Goal: Task Accomplishment & Management: Use online tool/utility

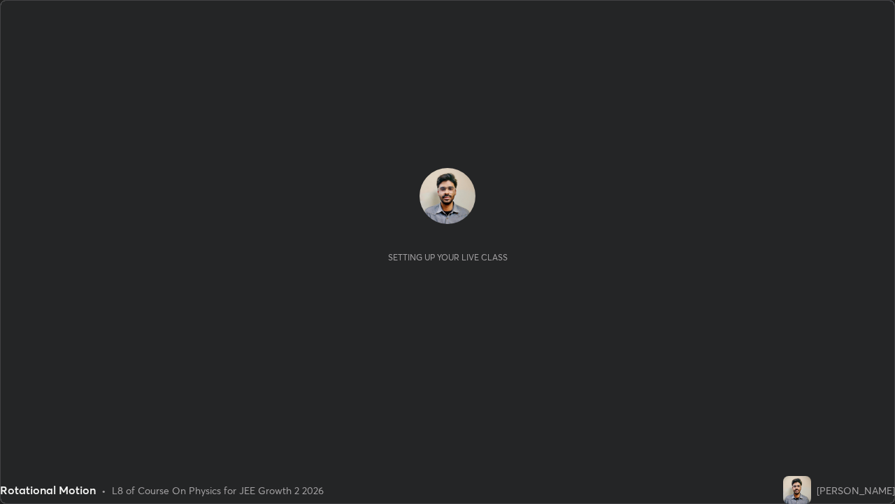
scroll to position [504, 895]
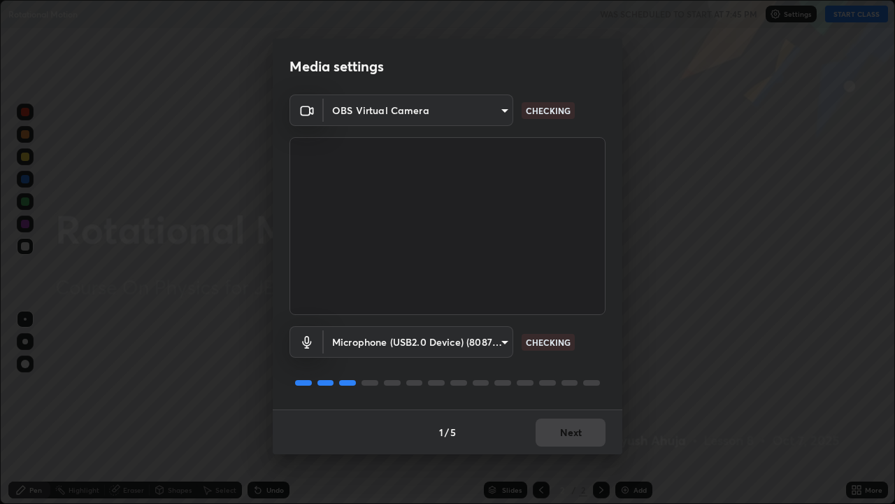
click at [455, 343] on body "Erase all Rotational Motion WAS SCHEDULED TO START AT 7:45 PM Settings START CL…" at bounding box center [447, 252] width 895 height 504
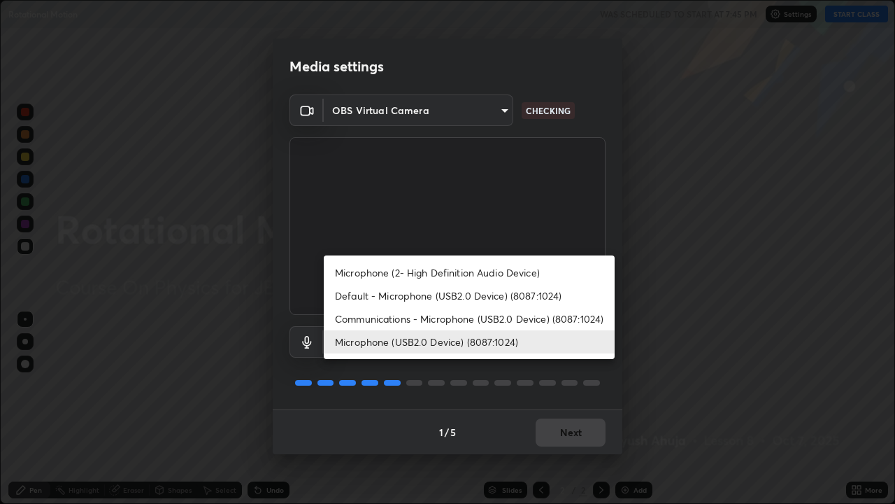
click at [471, 339] on li "Microphone (USB2.0 Device) (8087:1024)" at bounding box center [469, 341] width 291 height 23
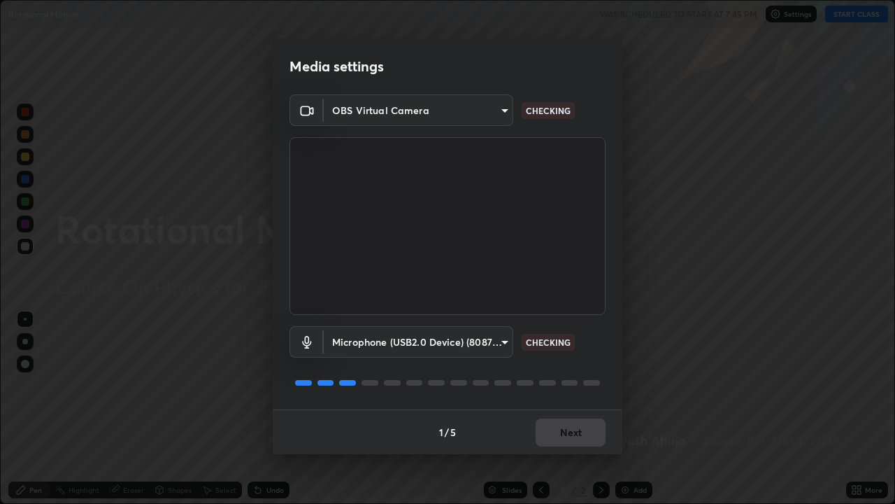
click at [447, 344] on body "Erase all Rotational Motion WAS SCHEDULED TO START AT 7:45 PM Settings START CL…" at bounding box center [447, 252] width 895 height 504
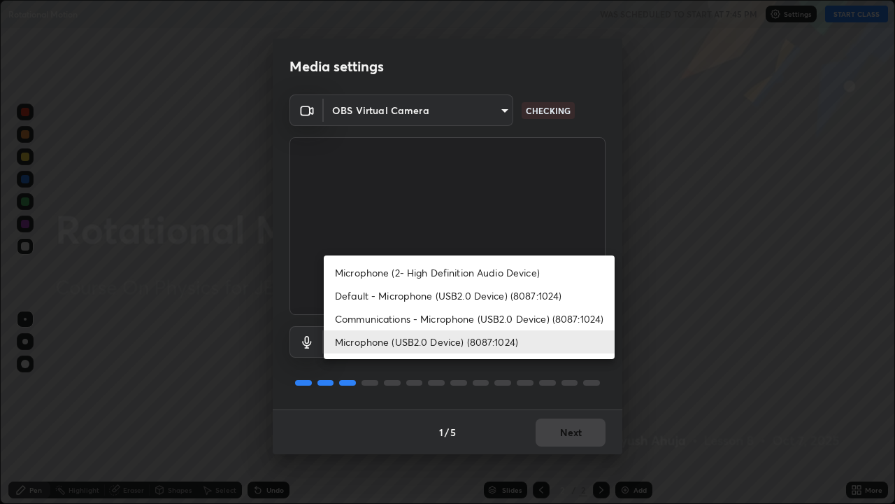
click at [470, 336] on li "Microphone (USB2.0 Device) (8087:1024)" at bounding box center [469, 341] width 291 height 23
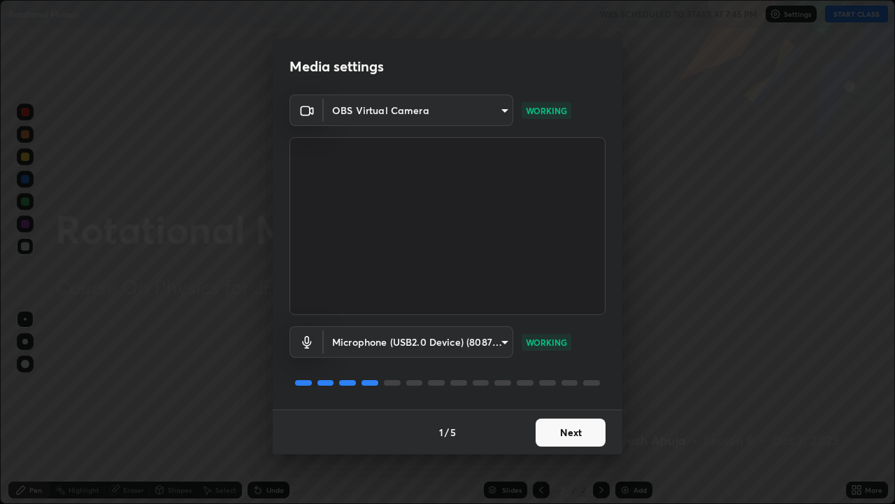
click at [569, 434] on button "Next" at bounding box center [571, 432] width 70 height 28
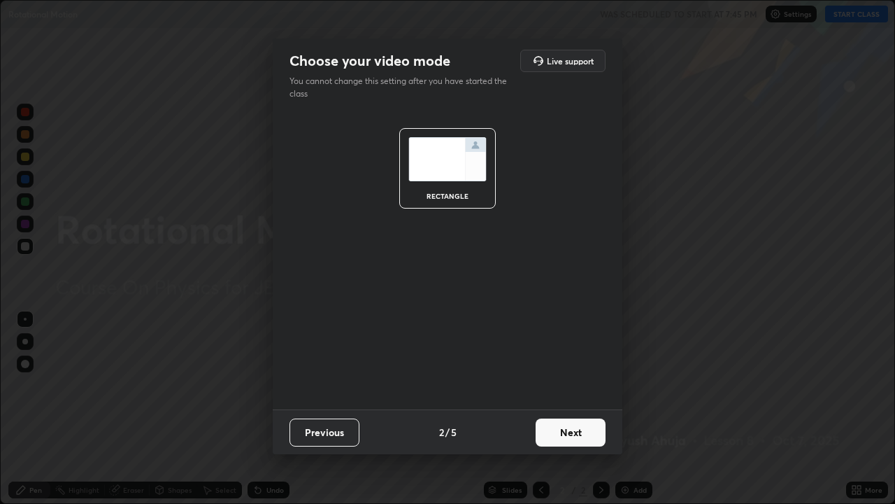
click at [568, 435] on button "Next" at bounding box center [571, 432] width 70 height 28
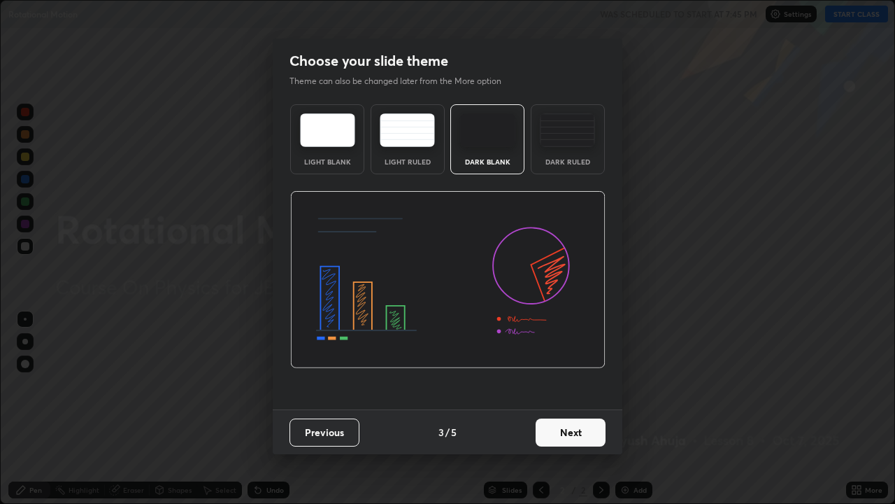
click at [559, 150] on div "Dark Ruled" at bounding box center [568, 139] width 74 height 70
click at [569, 428] on button "Next" at bounding box center [571, 432] width 70 height 28
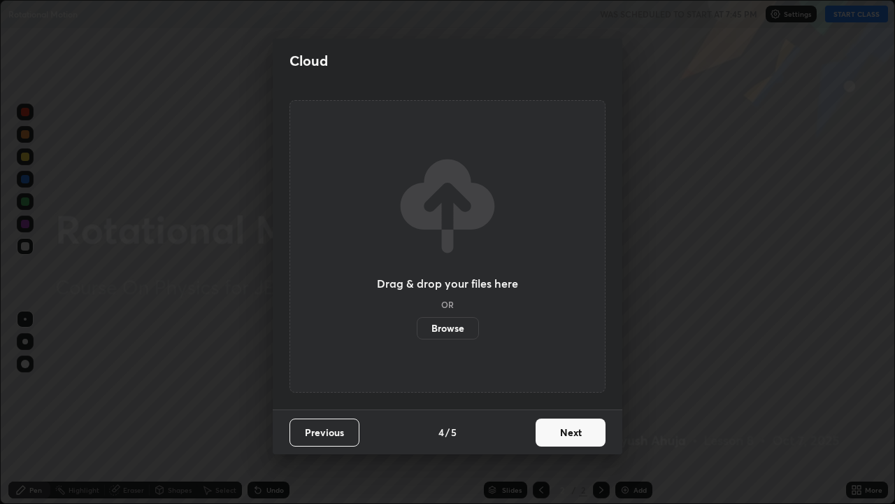
click at [561, 434] on button "Next" at bounding box center [571, 432] width 70 height 28
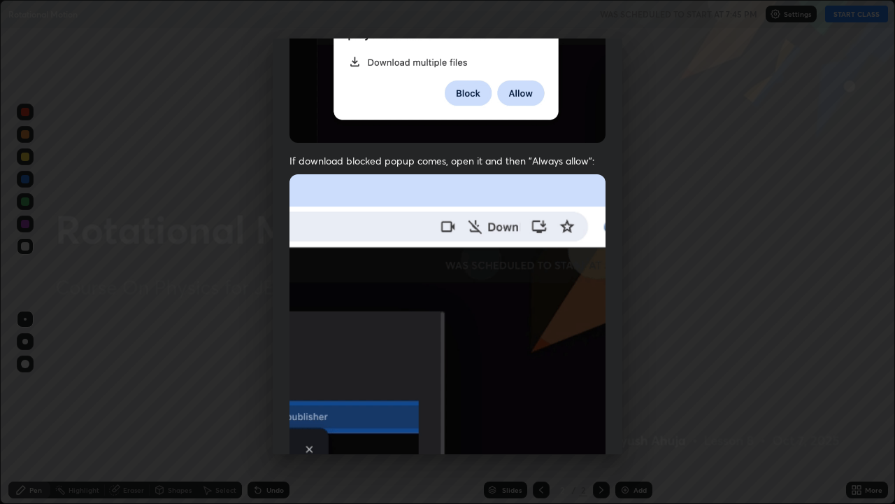
scroll to position [284, 0]
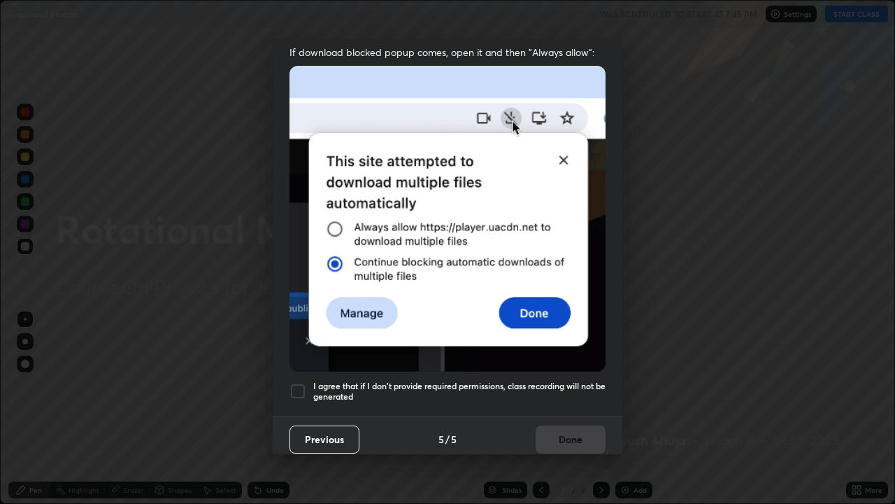
click at [495, 381] on h5 "I agree that if I don't provide required permissions, class recording will not …" at bounding box center [459, 392] width 292 height 22
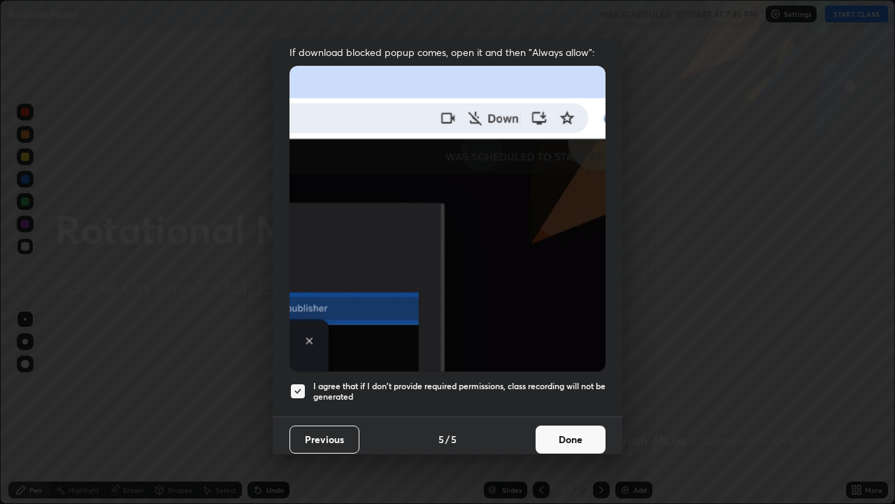
click at [550, 427] on button "Done" at bounding box center [571, 439] width 70 height 28
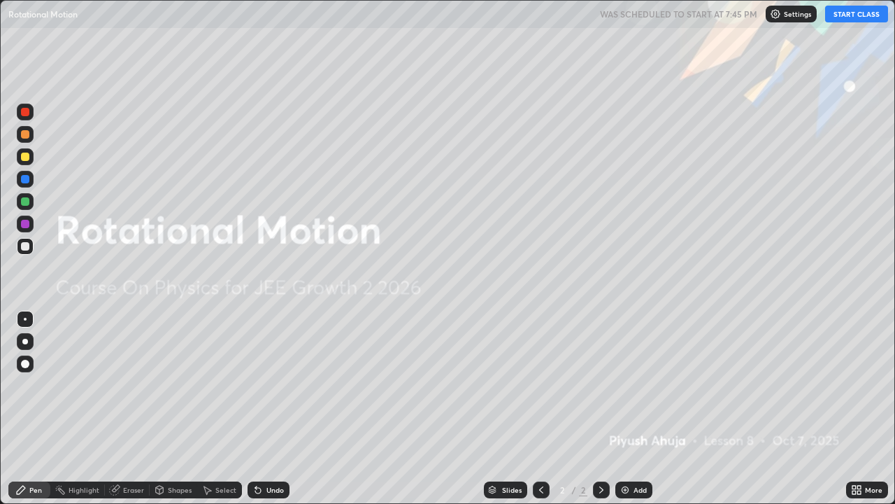
click at [634, 489] on div "Add" at bounding box center [640, 489] width 13 height 7
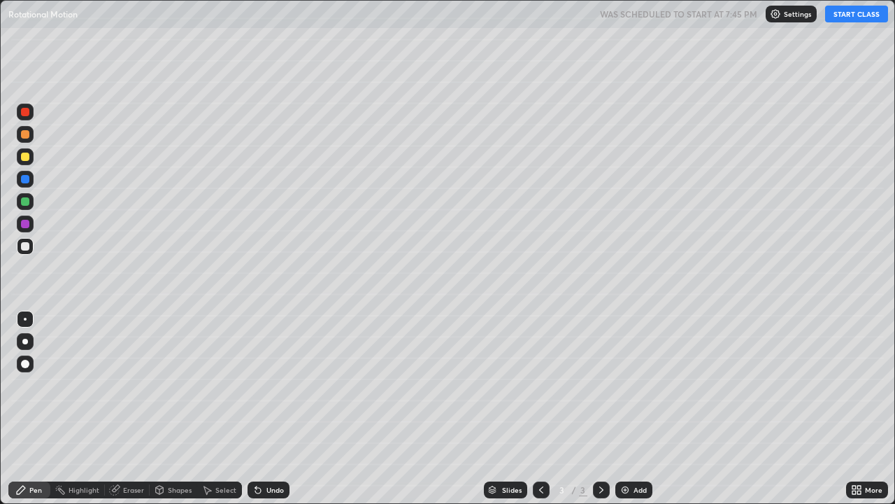
click at [24, 339] on div at bounding box center [25, 342] width 6 height 6
click at [846, 14] on button "START CLASS" at bounding box center [856, 14] width 63 height 17
click at [29, 200] on div at bounding box center [25, 201] width 8 height 8
click at [625, 488] on img at bounding box center [625, 489] width 11 height 11
click at [639, 497] on div "Add" at bounding box center [634, 489] width 37 height 17
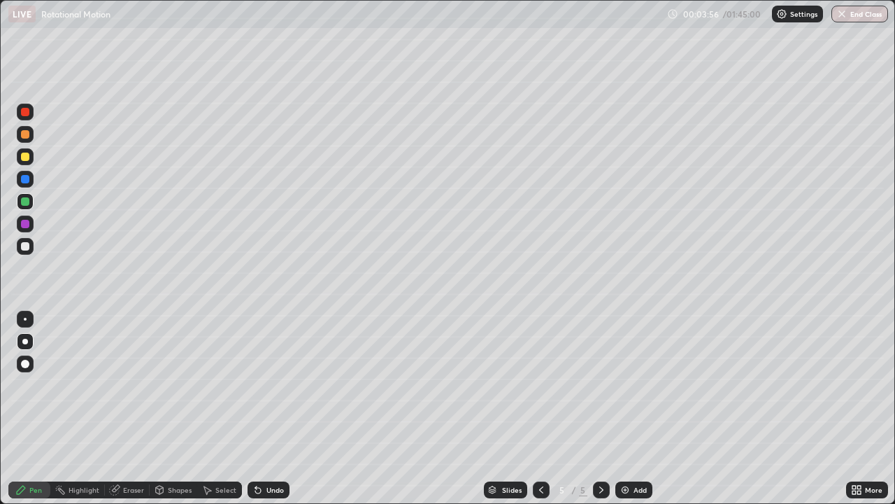
click at [174, 486] on div "Shapes" at bounding box center [180, 489] width 24 height 7
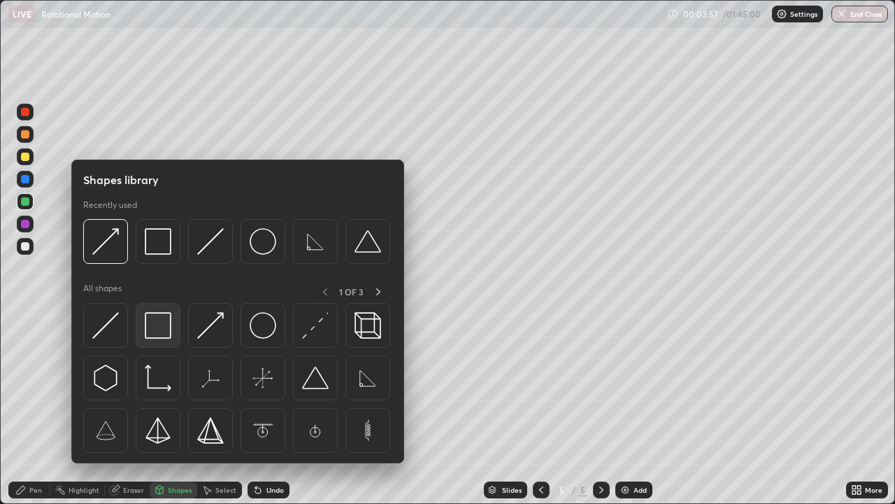
click at [159, 327] on img at bounding box center [158, 325] width 27 height 27
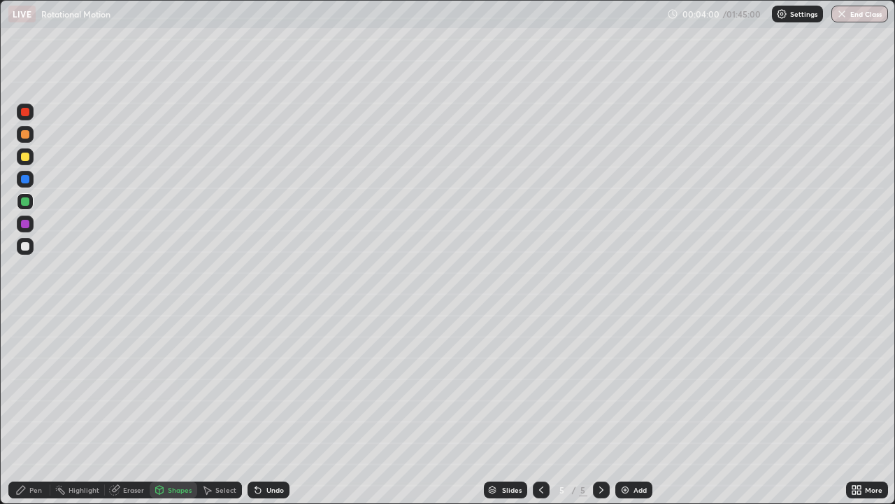
click at [222, 490] on div "Select" at bounding box center [225, 489] width 21 height 7
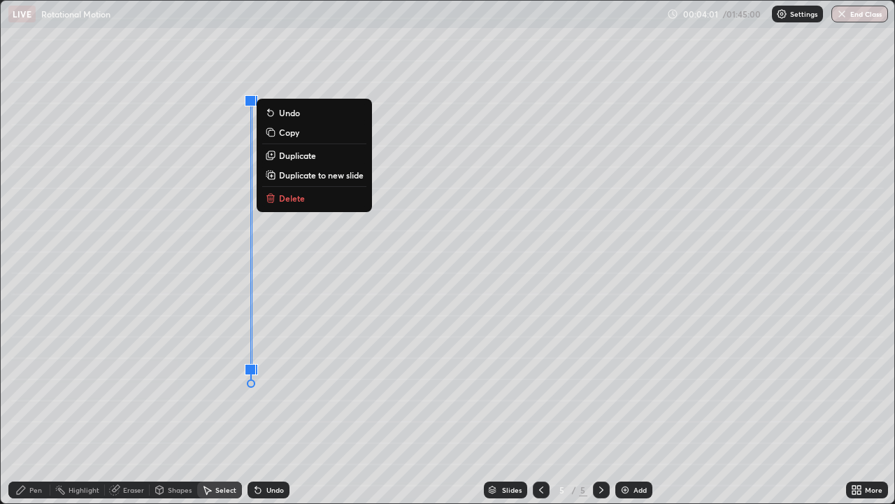
click at [293, 152] on p "Duplicate" at bounding box center [297, 155] width 37 height 11
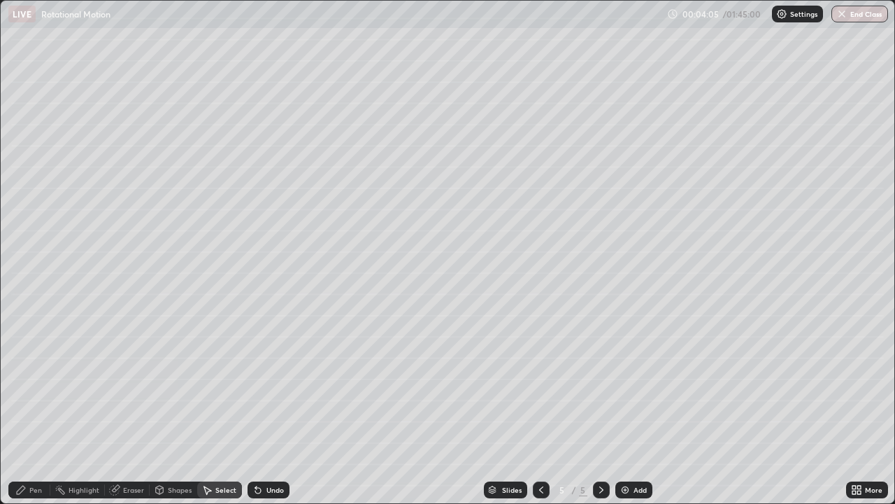
click at [271, 490] on div "Undo" at bounding box center [274, 489] width 17 height 7
click at [179, 487] on div "Shapes" at bounding box center [180, 489] width 24 height 7
click at [35, 490] on div "Pen" at bounding box center [35, 489] width 13 height 7
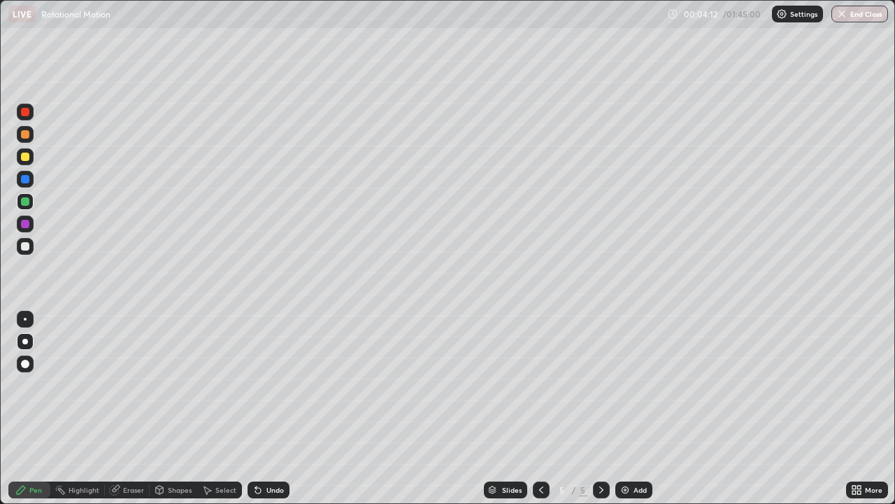
click at [26, 246] on div at bounding box center [25, 246] width 8 height 8
click at [538, 486] on icon at bounding box center [541, 489] width 11 height 11
click at [600, 490] on icon at bounding box center [601, 489] width 11 height 11
click at [538, 490] on icon at bounding box center [541, 489] width 11 height 11
click at [600, 490] on icon at bounding box center [601, 489] width 11 height 11
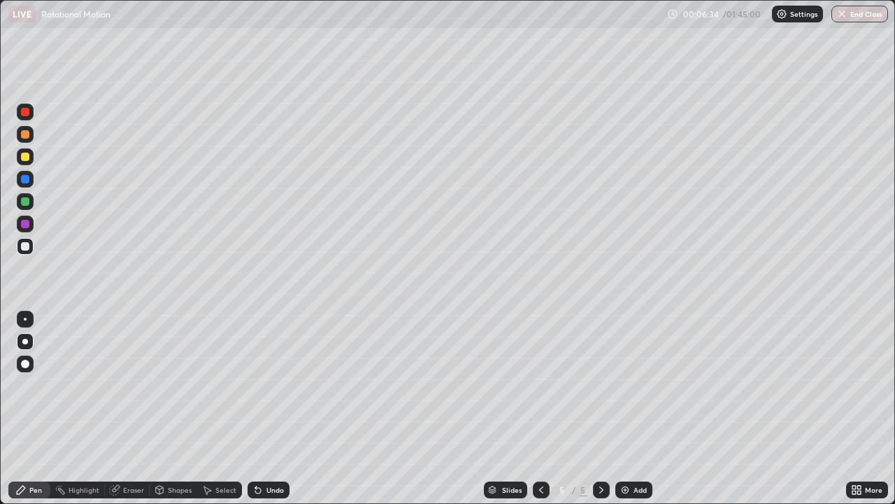
click at [628, 483] on div "Add" at bounding box center [634, 489] width 37 height 17
click at [628, 488] on img at bounding box center [625, 489] width 11 height 11
click at [630, 492] on img at bounding box center [625, 489] width 11 height 11
click at [25, 202] on div at bounding box center [25, 201] width 8 height 8
click at [177, 490] on div "Shapes" at bounding box center [180, 489] width 24 height 7
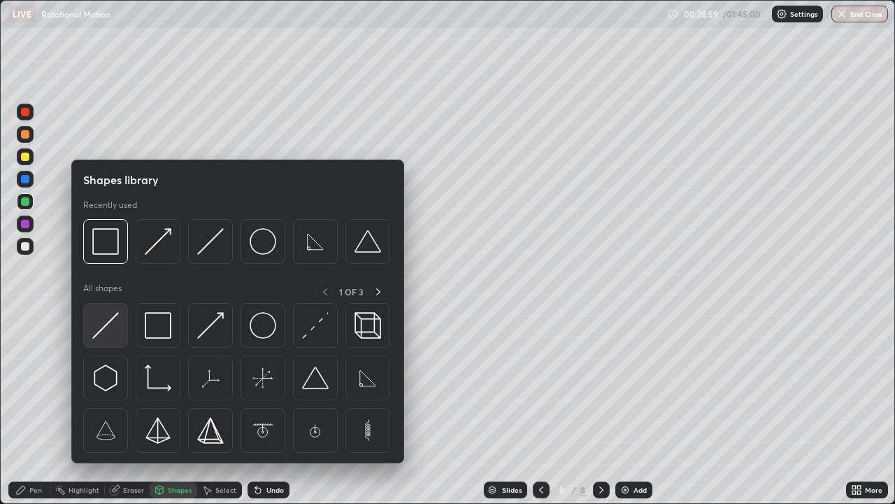
click at [111, 323] on img at bounding box center [105, 325] width 27 height 27
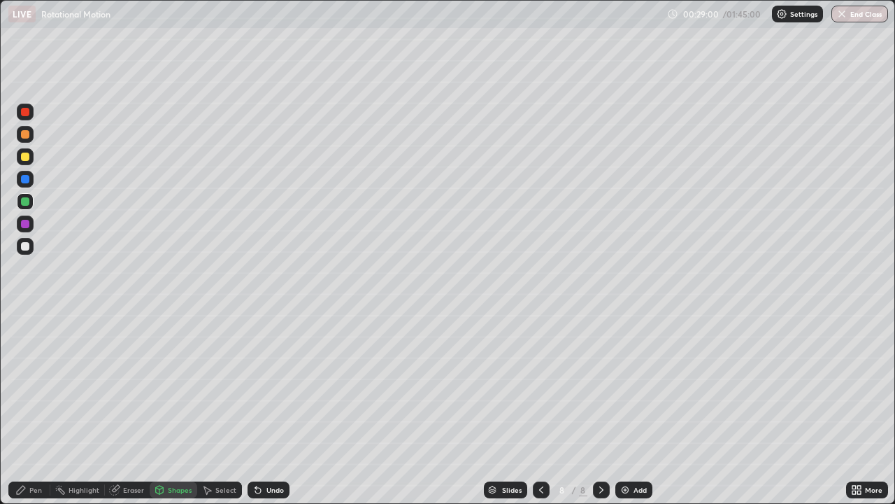
click at [31, 242] on div at bounding box center [25, 246] width 17 height 17
click at [29, 152] on div at bounding box center [25, 156] width 17 height 17
click at [176, 490] on div "Shapes" at bounding box center [180, 489] width 24 height 7
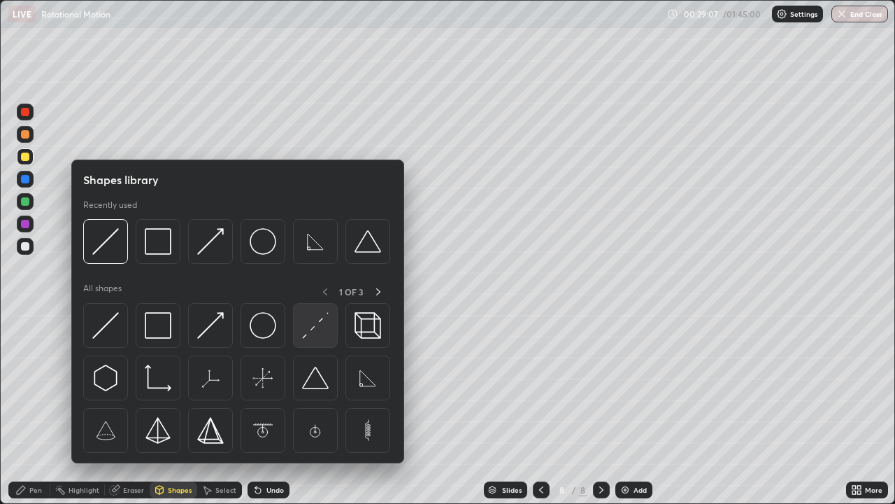
click at [318, 326] on img at bounding box center [315, 325] width 27 height 27
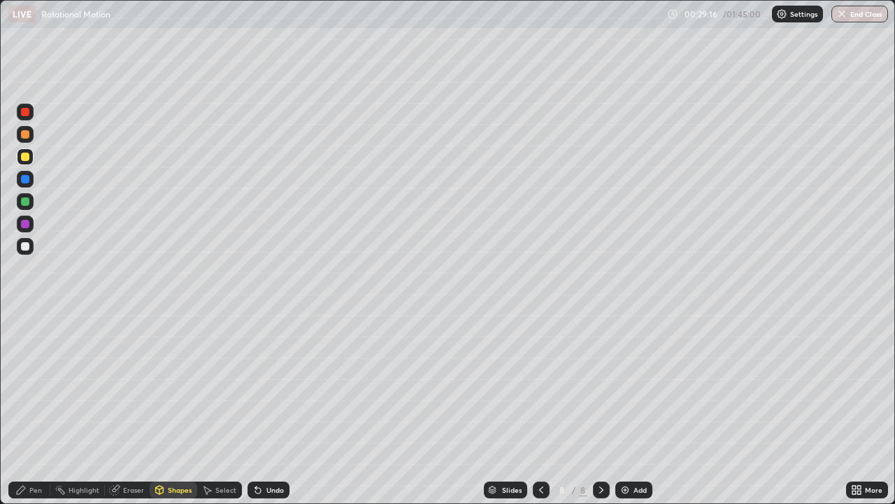
click at [34, 491] on div "Pen" at bounding box center [35, 489] width 13 height 7
click at [271, 486] on div "Undo" at bounding box center [274, 489] width 17 height 7
click at [24, 176] on div at bounding box center [25, 179] width 8 height 8
click at [266, 489] on div "Undo" at bounding box center [274, 489] width 17 height 7
click at [180, 489] on div "Shapes" at bounding box center [180, 489] width 24 height 7
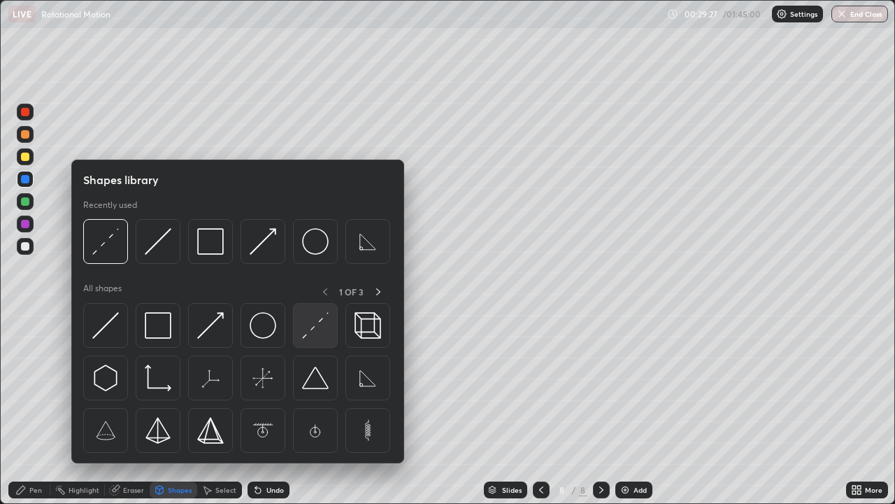
click at [310, 328] on img at bounding box center [315, 325] width 27 height 27
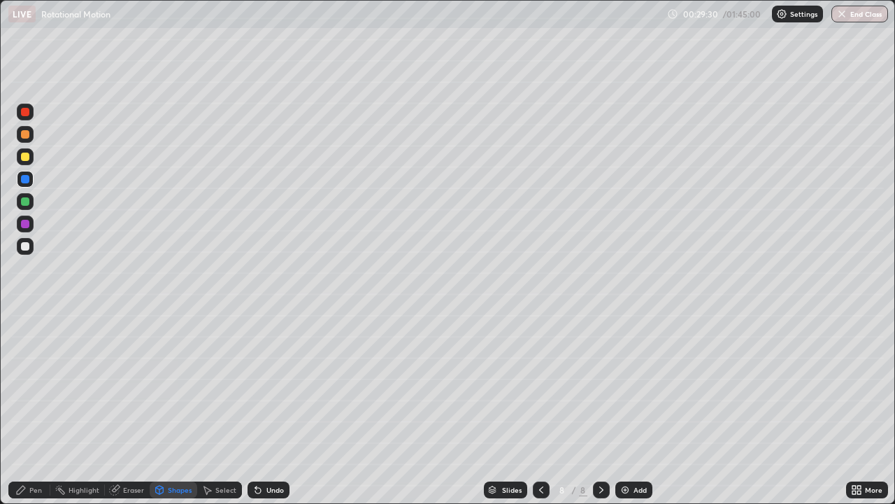
click at [34, 490] on div "Pen" at bounding box center [35, 489] width 13 height 7
click at [626, 491] on img at bounding box center [625, 489] width 11 height 11
click at [627, 484] on img at bounding box center [625, 489] width 11 height 11
click at [164, 485] on div "Shapes" at bounding box center [174, 489] width 48 height 17
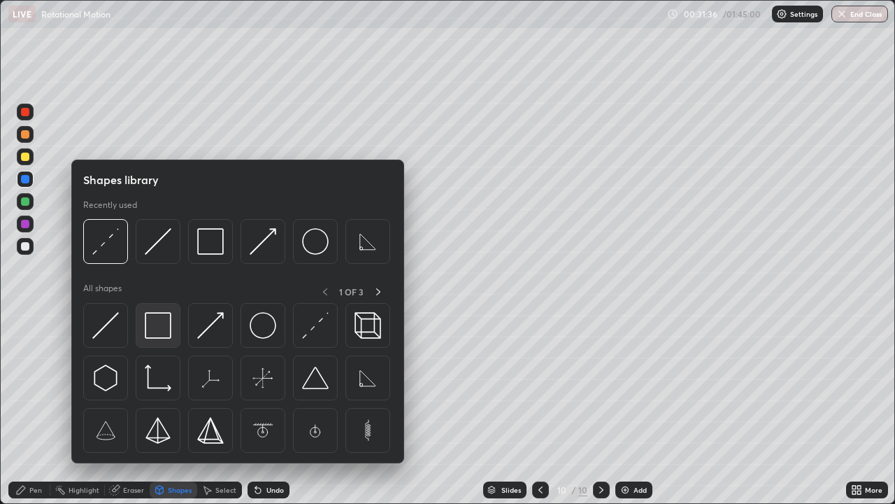
click at [159, 325] on img at bounding box center [158, 325] width 27 height 27
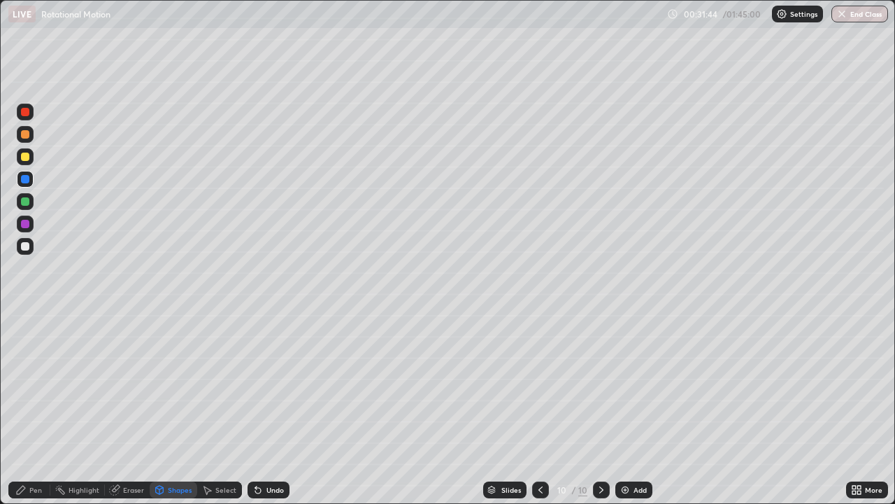
click at [40, 481] on div "Pen" at bounding box center [29, 489] width 42 height 17
click at [22, 248] on div at bounding box center [25, 246] width 8 height 8
click at [135, 487] on div "Eraser" at bounding box center [133, 489] width 21 height 7
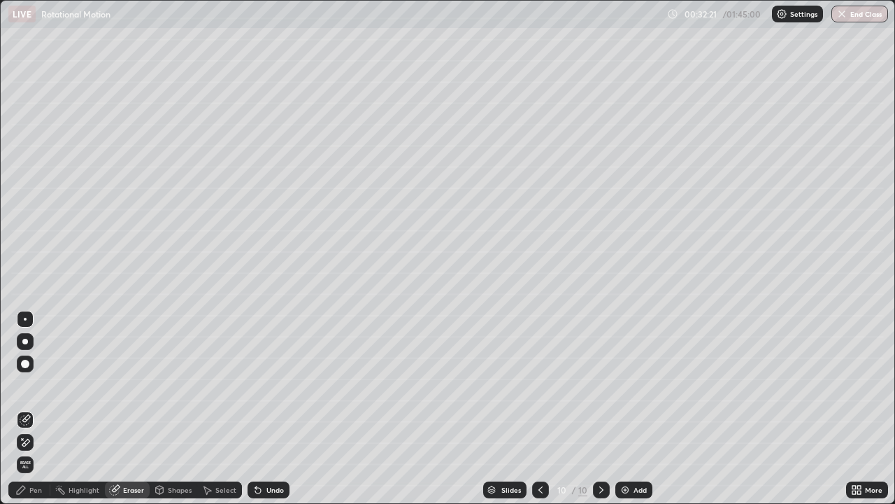
click at [26, 441] on icon at bounding box center [26, 442] width 8 height 7
click at [36, 489] on div "Pen" at bounding box center [35, 489] width 13 height 7
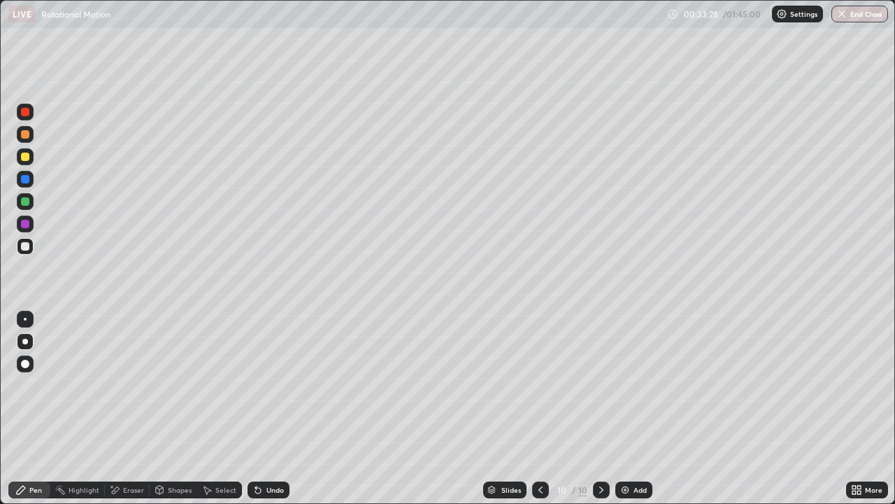
click at [623, 488] on img at bounding box center [625, 489] width 11 height 11
click at [25, 200] on div at bounding box center [25, 201] width 8 height 8
click at [27, 157] on div at bounding box center [25, 156] width 8 height 8
click at [26, 134] on div at bounding box center [25, 134] width 8 height 8
click at [31, 178] on div at bounding box center [25, 179] width 17 height 17
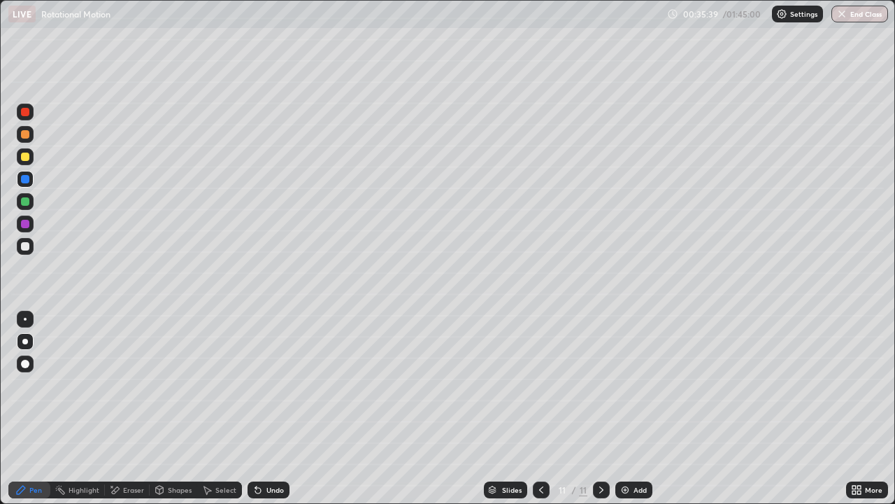
click at [634, 490] on div "Add" at bounding box center [640, 489] width 13 height 7
click at [28, 246] on div at bounding box center [25, 246] width 8 height 8
click at [23, 155] on div at bounding box center [25, 156] width 8 height 8
click at [624, 489] on img at bounding box center [625, 489] width 11 height 11
click at [275, 489] on div "Undo" at bounding box center [274, 489] width 17 height 7
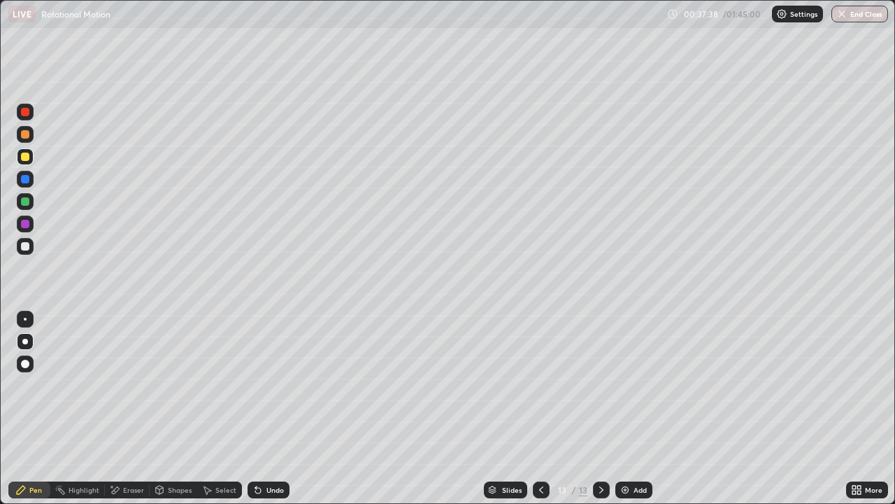
click at [178, 491] on div "Shapes" at bounding box center [180, 489] width 24 height 7
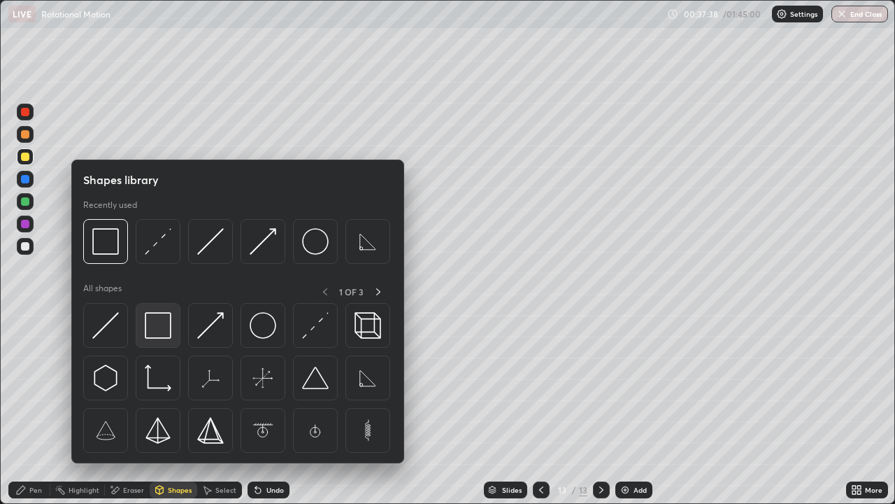
click at [158, 323] on img at bounding box center [158, 325] width 27 height 27
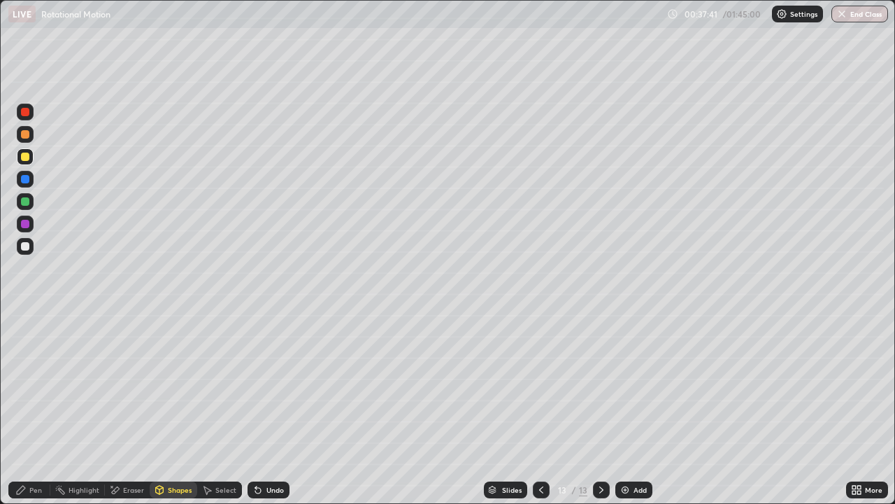
click at [30, 497] on div "Pen" at bounding box center [29, 489] width 42 height 17
click at [25, 247] on div at bounding box center [25, 246] width 8 height 8
click at [270, 489] on div "Undo" at bounding box center [274, 489] width 17 height 7
click at [269, 486] on div "Undo" at bounding box center [274, 489] width 17 height 7
click at [271, 490] on div "Undo" at bounding box center [274, 489] width 17 height 7
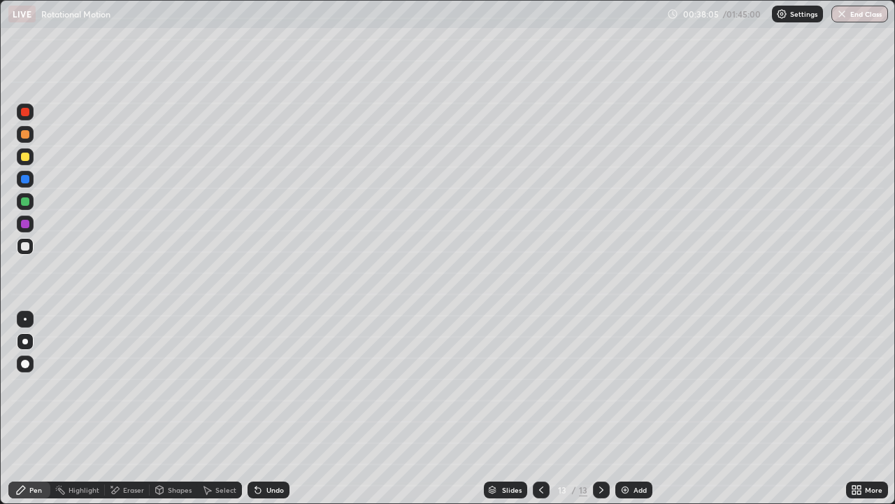
click at [271, 492] on div "Undo" at bounding box center [274, 489] width 17 height 7
click at [270, 488] on div "Undo" at bounding box center [274, 489] width 17 height 7
click at [271, 486] on div "Undo" at bounding box center [274, 489] width 17 height 7
click at [139, 493] on div "Eraser" at bounding box center [133, 489] width 21 height 7
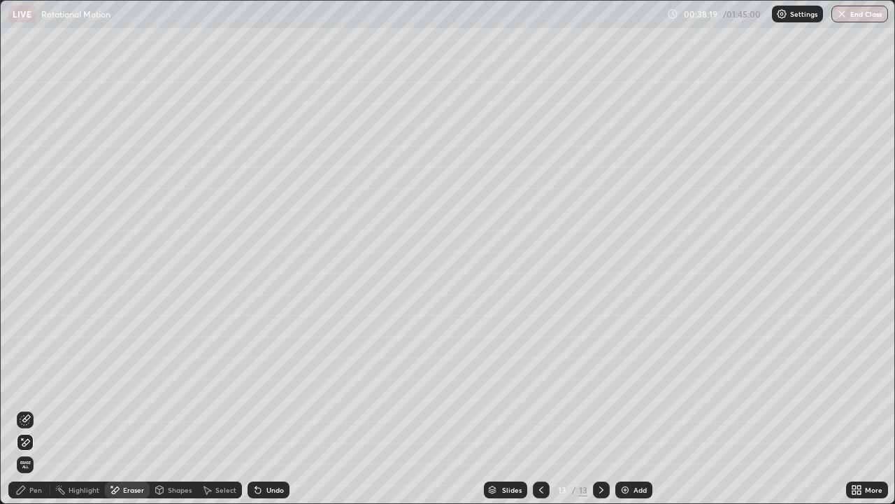
click at [169, 491] on div "Shapes" at bounding box center [180, 489] width 24 height 7
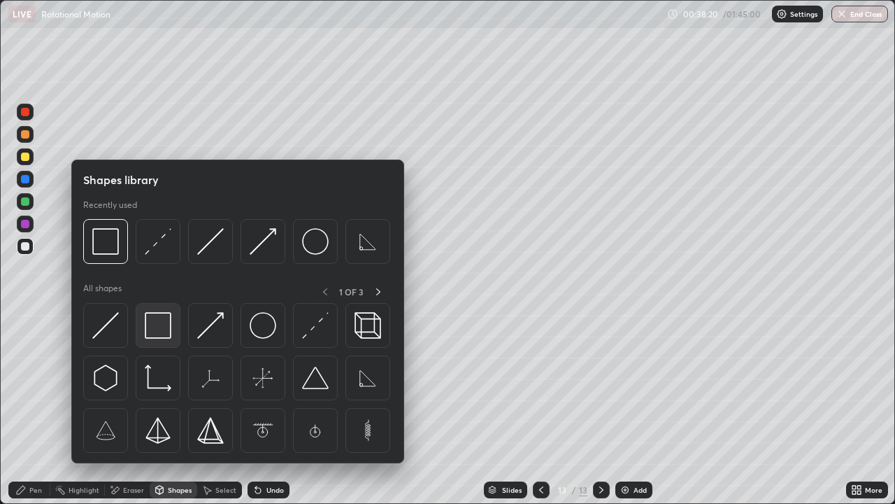
click at [161, 327] on img at bounding box center [158, 325] width 27 height 27
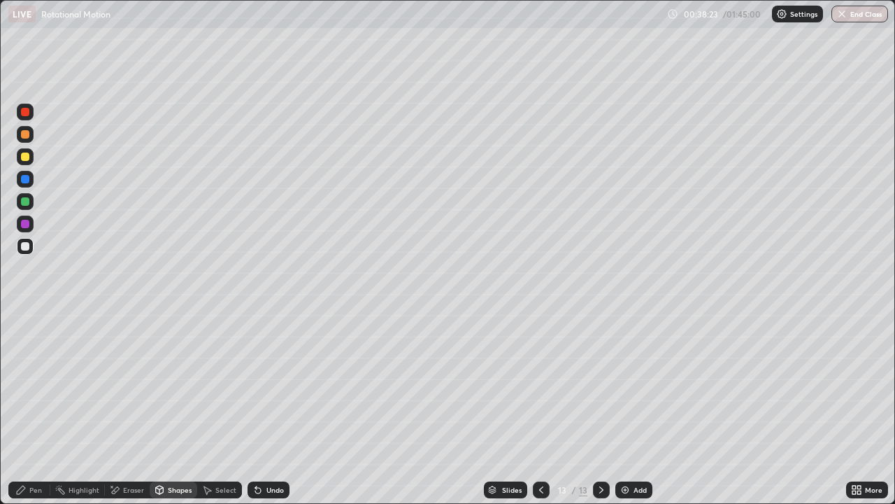
click at [39, 488] on div "Pen" at bounding box center [35, 489] width 13 height 7
click at [169, 490] on div "Shapes" at bounding box center [180, 489] width 24 height 7
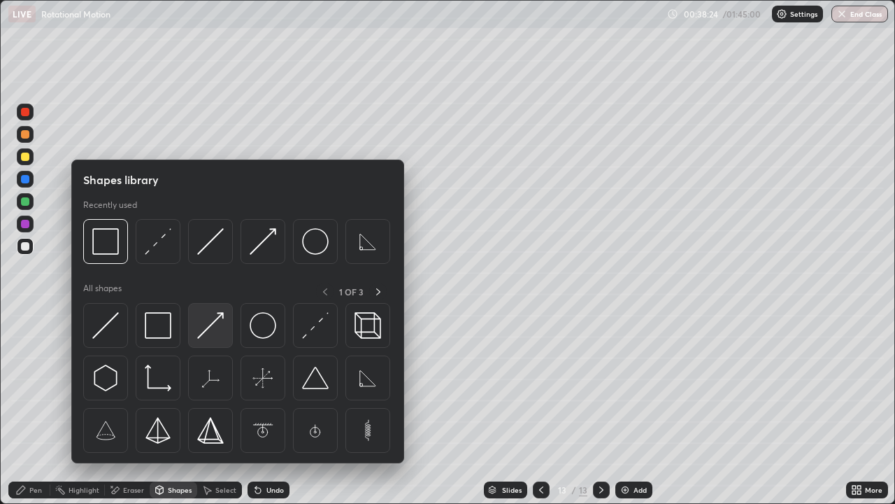
click at [204, 323] on img at bounding box center [210, 325] width 27 height 27
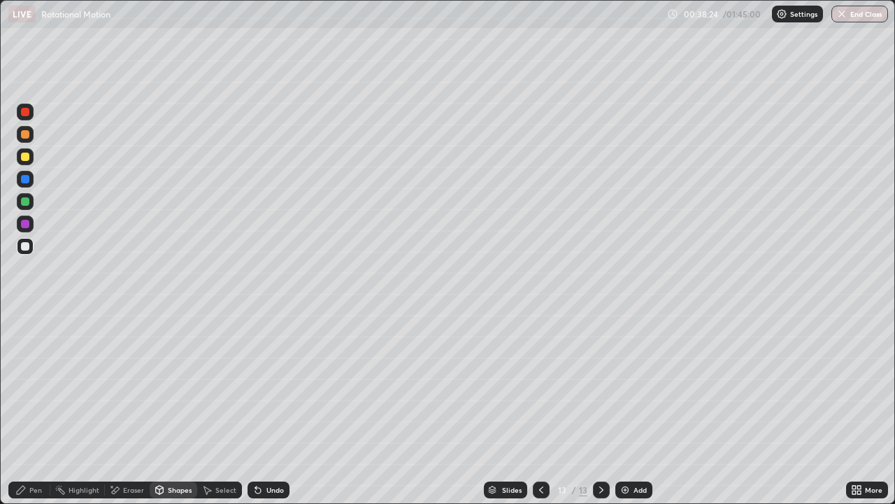
click at [27, 201] on div at bounding box center [25, 201] width 8 height 8
click at [34, 490] on div "Pen" at bounding box center [35, 489] width 13 height 7
click at [26, 157] on div at bounding box center [25, 156] width 8 height 8
click at [139, 491] on div "Eraser" at bounding box center [133, 489] width 21 height 7
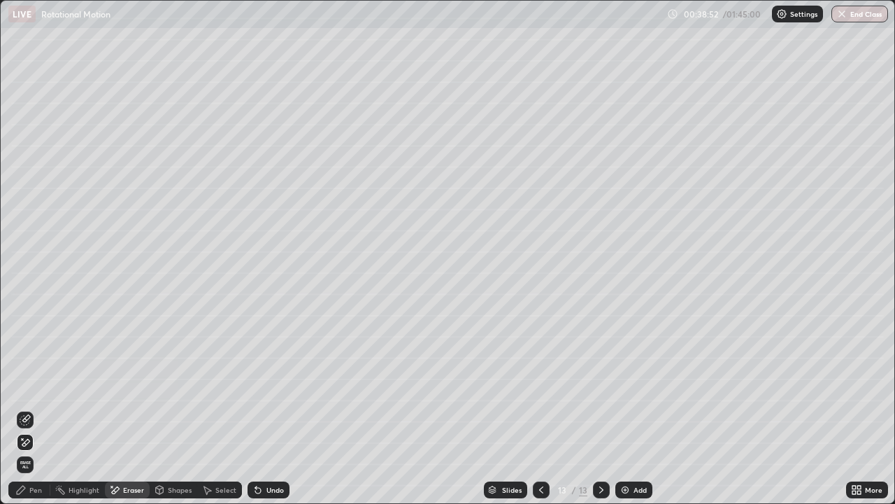
click at [20, 495] on icon at bounding box center [20, 489] width 11 height 11
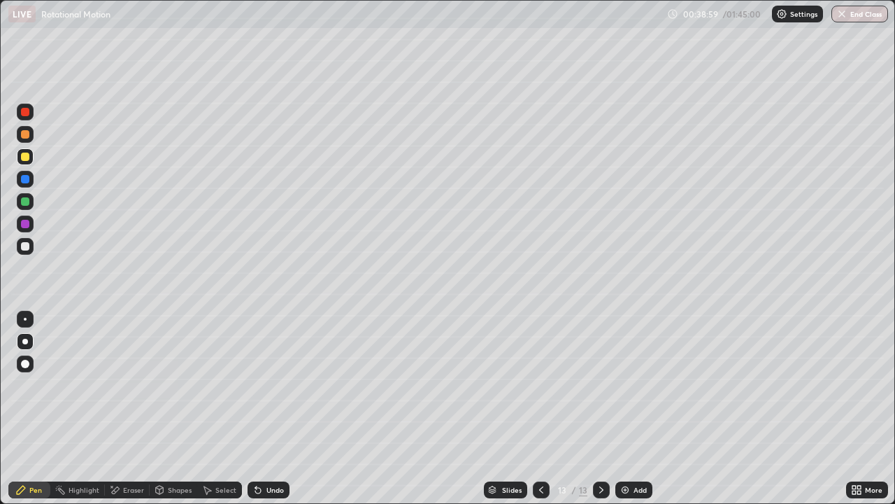
click at [26, 130] on div at bounding box center [25, 134] width 8 height 8
click at [26, 111] on div at bounding box center [25, 112] width 8 height 8
click at [626, 486] on img at bounding box center [625, 489] width 11 height 11
click at [171, 487] on div "Shapes" at bounding box center [180, 489] width 24 height 7
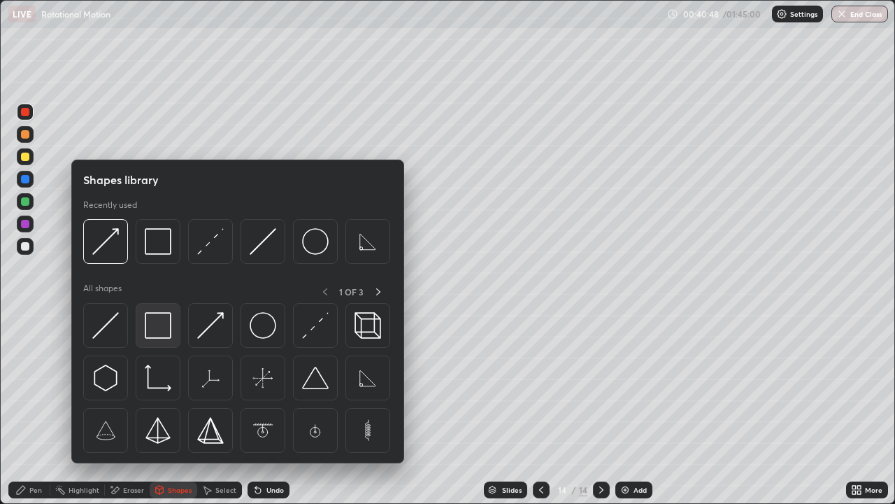
click at [162, 322] on img at bounding box center [158, 325] width 27 height 27
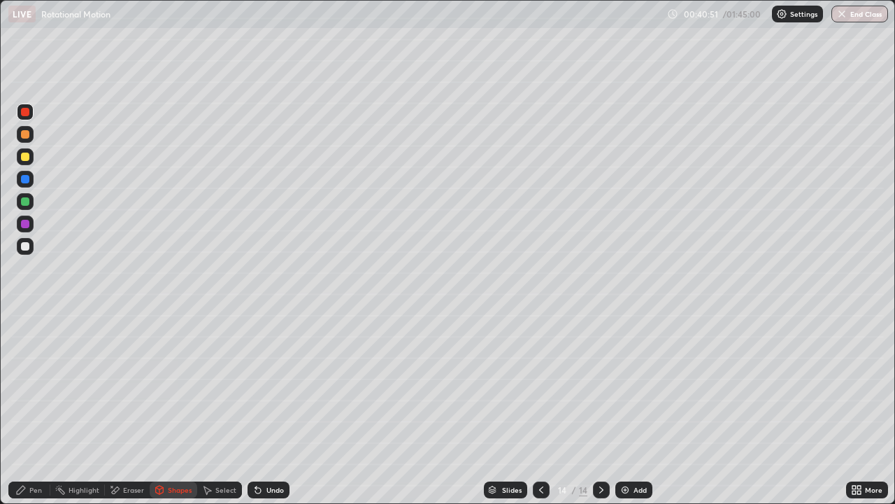
click at [39, 491] on div "Pen" at bounding box center [35, 489] width 13 height 7
click at [26, 242] on div at bounding box center [25, 246] width 8 height 8
click at [27, 198] on div at bounding box center [25, 201] width 8 height 8
click at [26, 138] on div at bounding box center [25, 134] width 8 height 8
click at [271, 483] on div "Undo" at bounding box center [269, 489] width 42 height 17
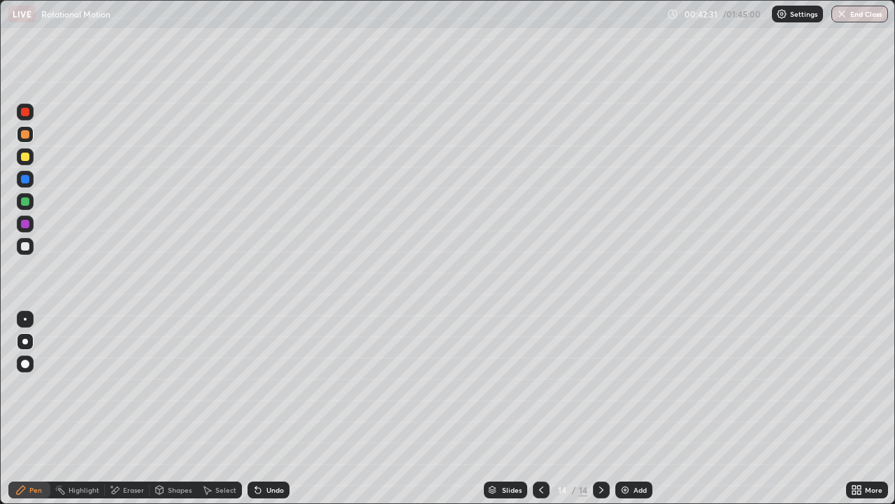
click at [266, 491] on div "Undo" at bounding box center [274, 489] width 17 height 7
click at [266, 492] on div "Undo" at bounding box center [274, 489] width 17 height 7
click at [126, 490] on div "Eraser" at bounding box center [133, 489] width 21 height 7
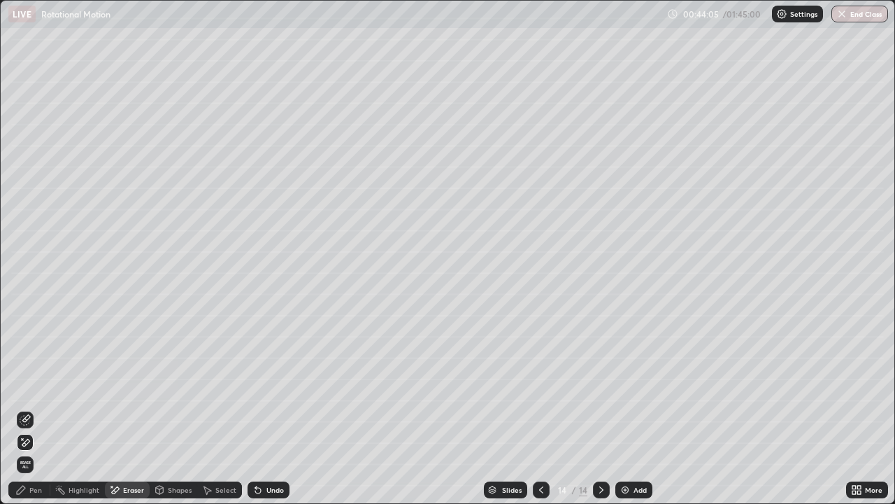
click at [35, 492] on div "Pen" at bounding box center [35, 489] width 13 height 7
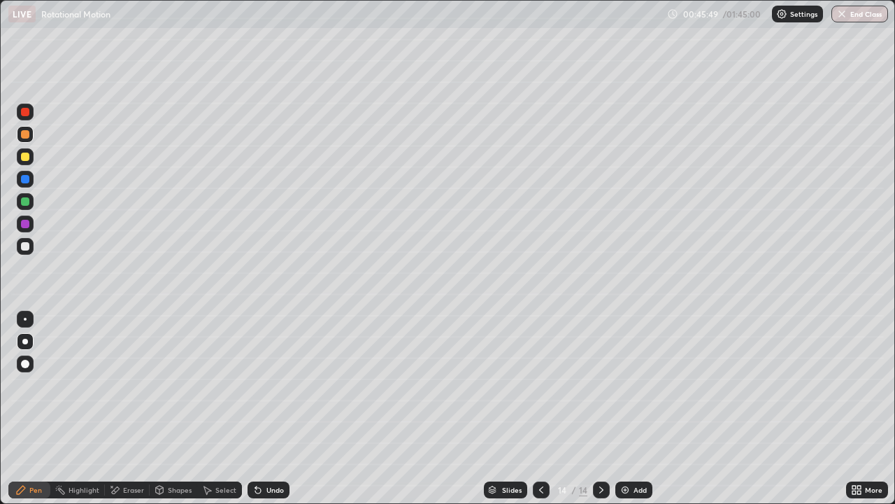
click at [623, 492] on img at bounding box center [625, 489] width 11 height 11
click at [173, 488] on div "Shapes" at bounding box center [180, 489] width 24 height 7
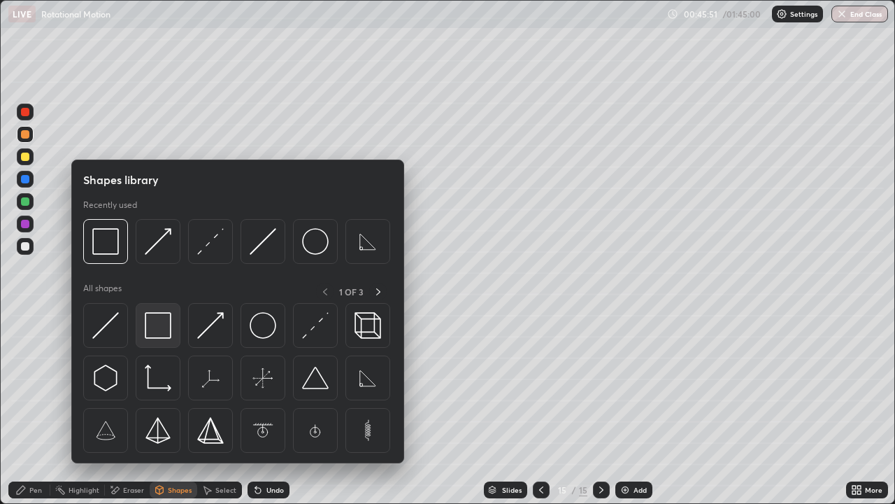
click at [162, 320] on img at bounding box center [158, 325] width 27 height 27
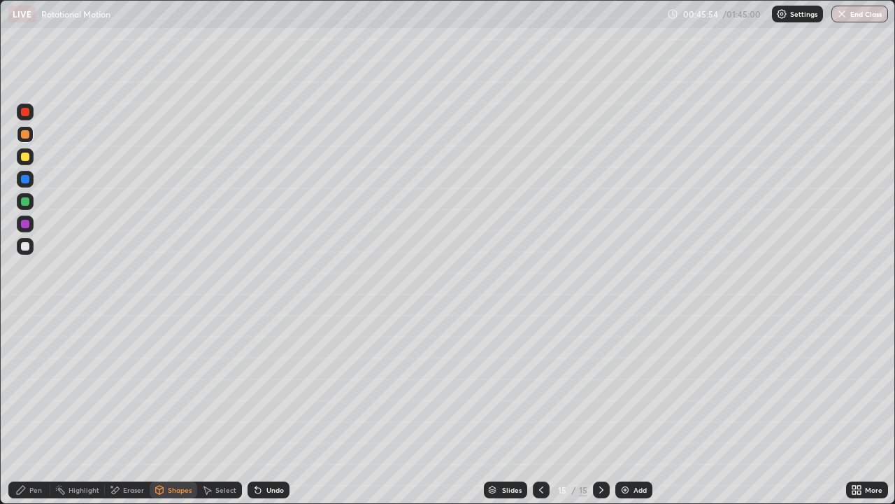
click at [40, 492] on div "Pen" at bounding box center [35, 489] width 13 height 7
click at [28, 245] on div at bounding box center [25, 246] width 8 height 8
click at [274, 490] on div "Undo" at bounding box center [274, 489] width 17 height 7
click at [627, 488] on img at bounding box center [625, 489] width 11 height 11
click at [271, 490] on div "Undo" at bounding box center [274, 489] width 17 height 7
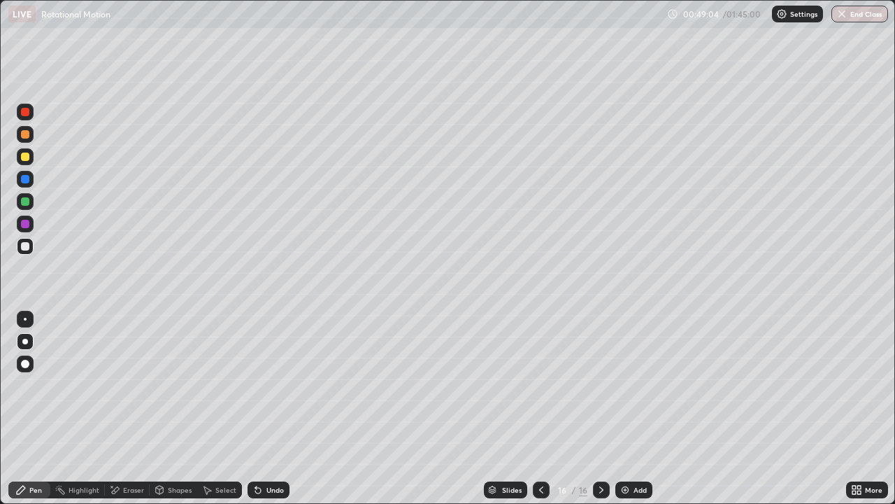
click at [266, 491] on div "Undo" at bounding box center [274, 489] width 17 height 7
click at [271, 495] on div "Undo" at bounding box center [269, 489] width 42 height 17
click at [273, 490] on div "Undo" at bounding box center [274, 489] width 17 height 7
click at [272, 492] on div "Undo" at bounding box center [274, 489] width 17 height 7
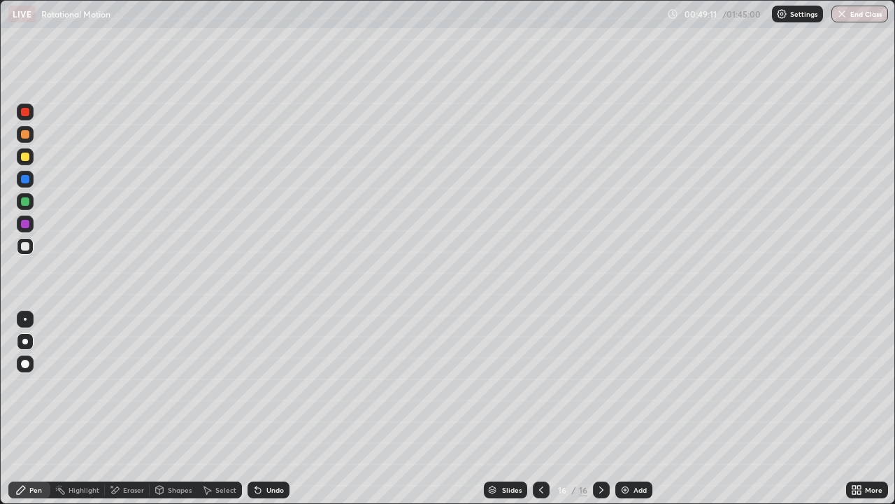
click at [276, 497] on div "Undo" at bounding box center [269, 489] width 42 height 17
click at [136, 490] on div "Eraser" at bounding box center [133, 489] width 21 height 7
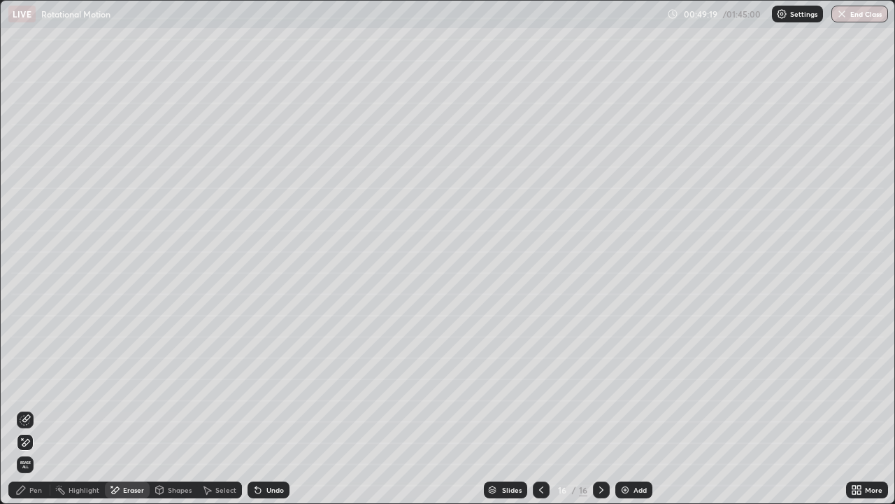
click at [27, 420] on icon at bounding box center [25, 419] width 11 height 11
click at [35, 488] on div "Pen" at bounding box center [35, 489] width 13 height 7
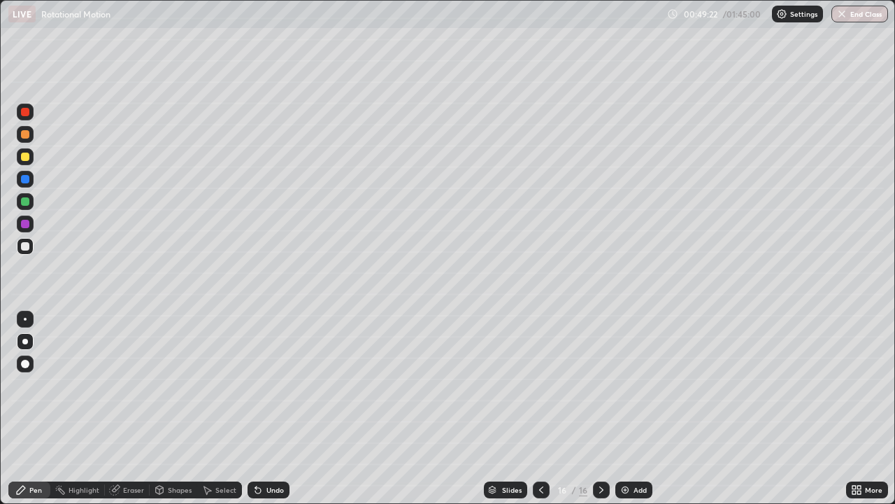
click at [25, 202] on div at bounding box center [25, 201] width 8 height 8
click at [27, 181] on div at bounding box center [25, 179] width 8 height 8
click at [27, 246] on div at bounding box center [25, 246] width 8 height 8
click at [84, 490] on div "Highlight" at bounding box center [84, 489] width 31 height 7
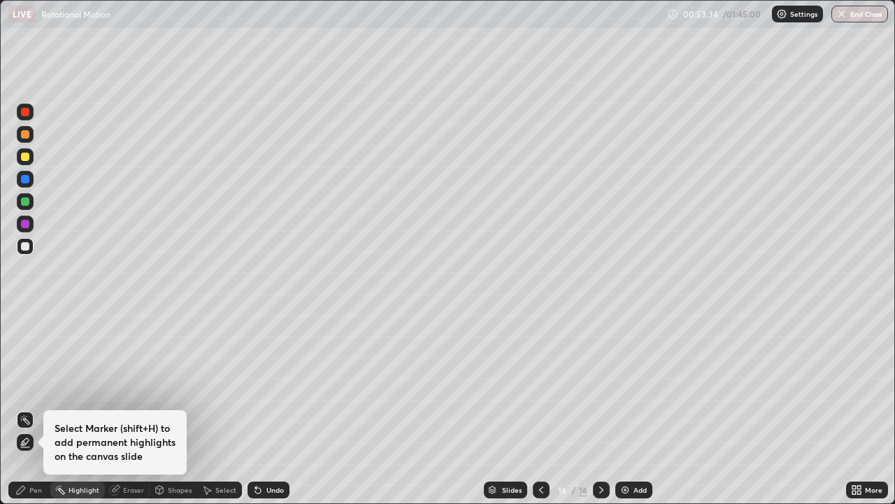
click at [125, 489] on div "Eraser" at bounding box center [133, 489] width 21 height 7
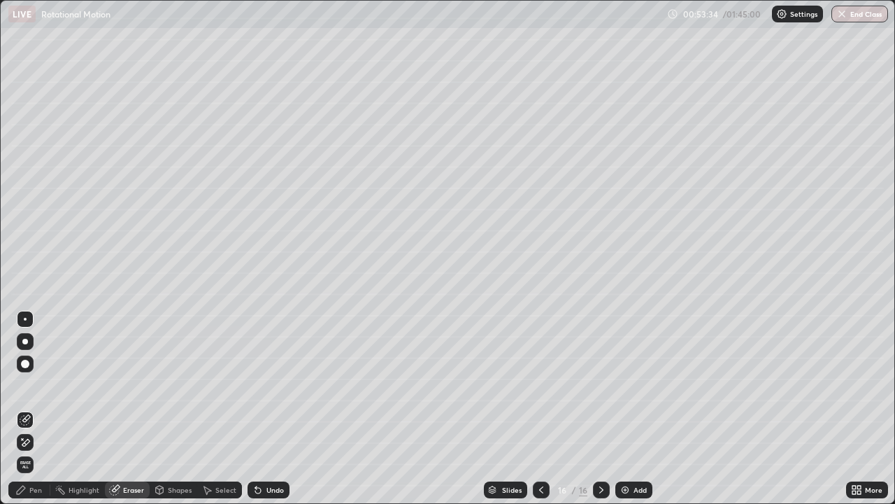
click at [78, 490] on div "Highlight" at bounding box center [84, 489] width 31 height 7
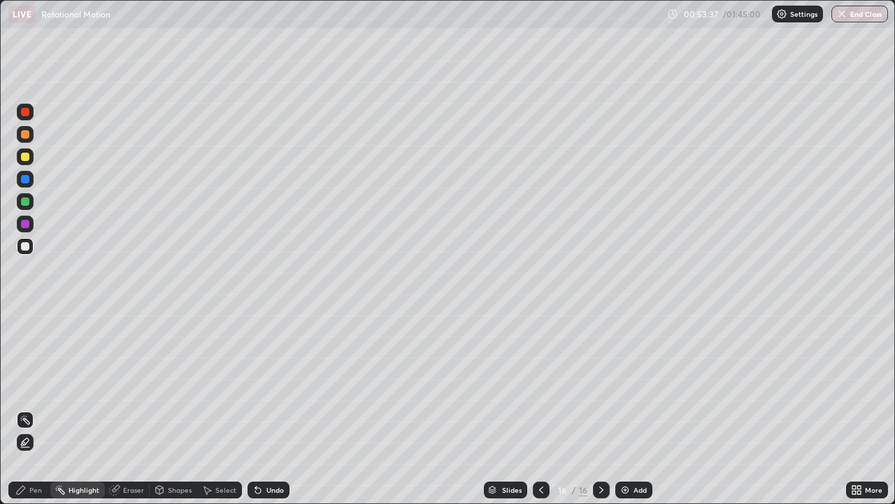
click at [22, 112] on div at bounding box center [25, 112] width 8 height 8
click at [622, 488] on img at bounding box center [625, 489] width 11 height 11
click at [173, 490] on div "Shapes" at bounding box center [180, 489] width 24 height 7
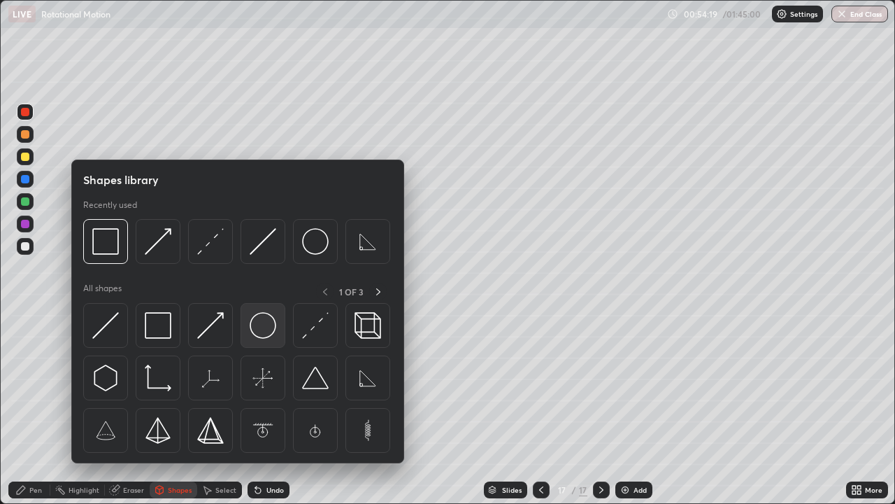
click at [262, 320] on img at bounding box center [263, 325] width 27 height 27
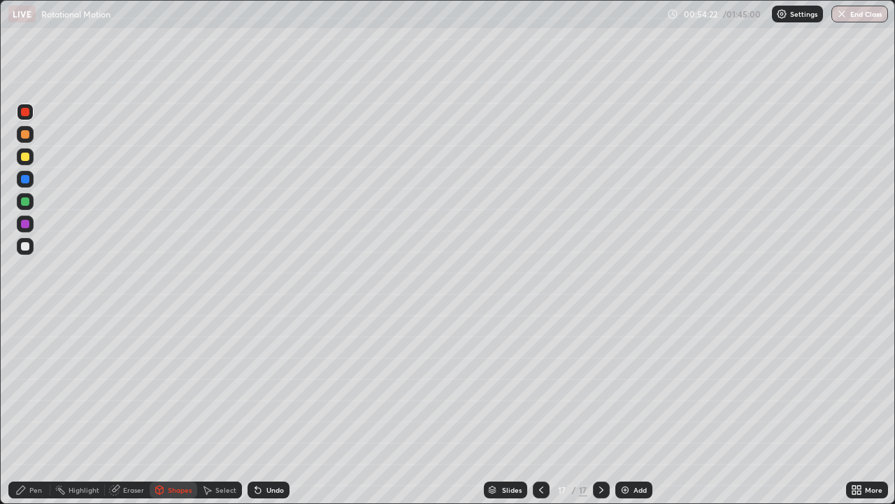
click at [25, 245] on div at bounding box center [25, 246] width 8 height 8
click at [186, 487] on div "Shapes" at bounding box center [180, 489] width 24 height 7
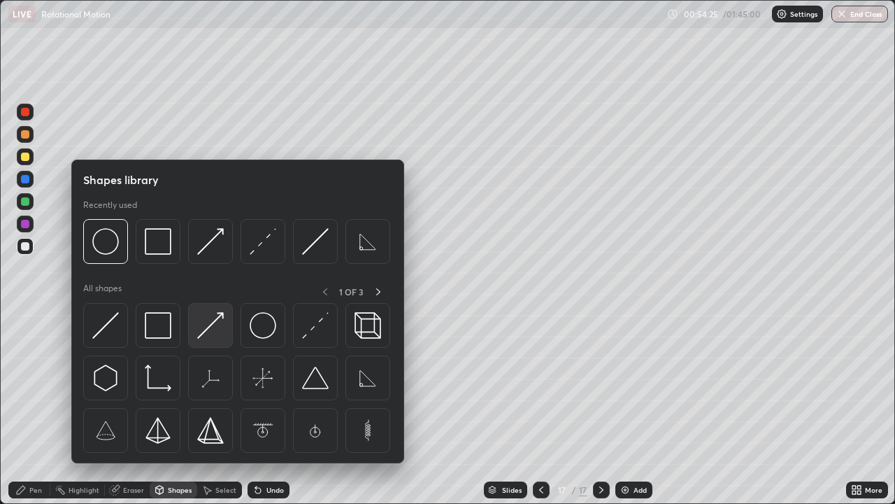
click at [215, 325] on img at bounding box center [210, 325] width 27 height 27
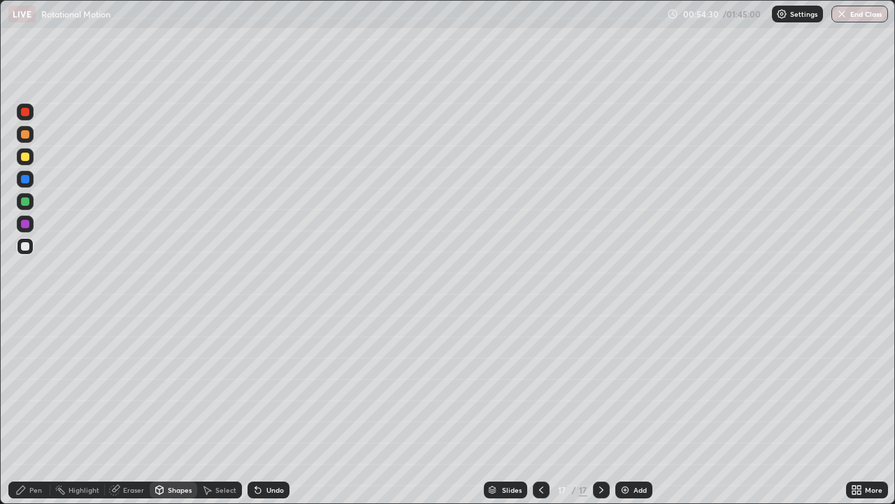
click at [34, 490] on div "Pen" at bounding box center [35, 489] width 13 height 7
click at [179, 491] on div "Shapes" at bounding box center [180, 489] width 24 height 7
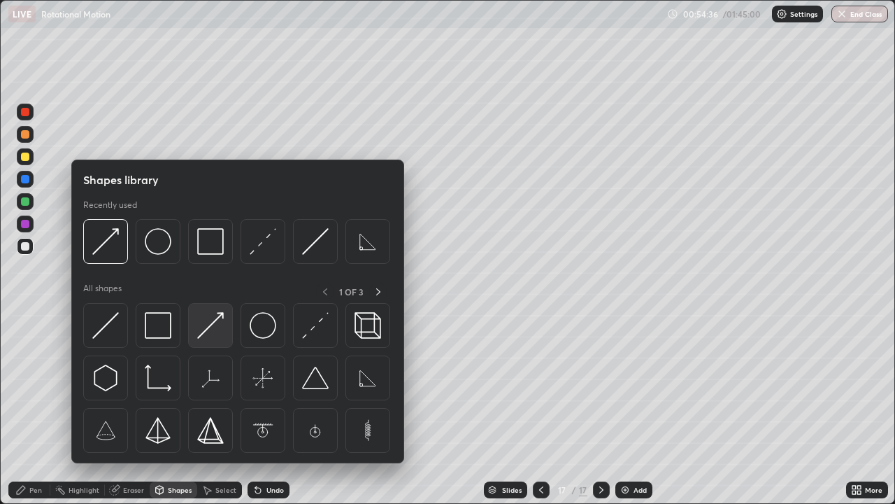
click at [201, 322] on img at bounding box center [210, 325] width 27 height 27
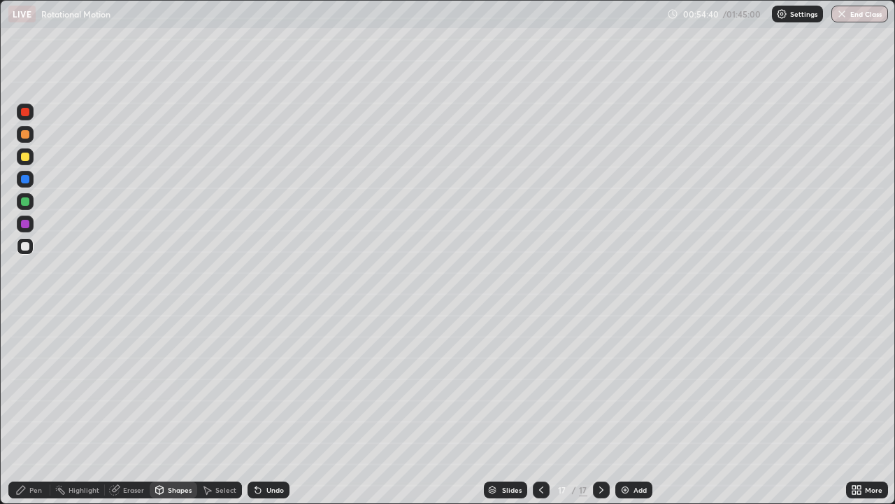
click at [40, 488] on div "Pen" at bounding box center [35, 489] width 13 height 7
click at [623, 488] on img at bounding box center [625, 489] width 11 height 11
click at [171, 483] on div "Shapes" at bounding box center [174, 489] width 48 height 17
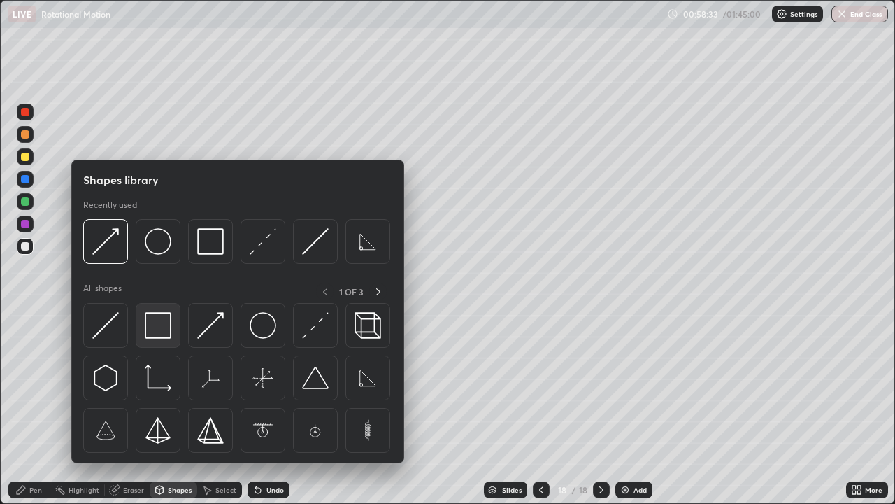
click at [164, 332] on img at bounding box center [158, 325] width 27 height 27
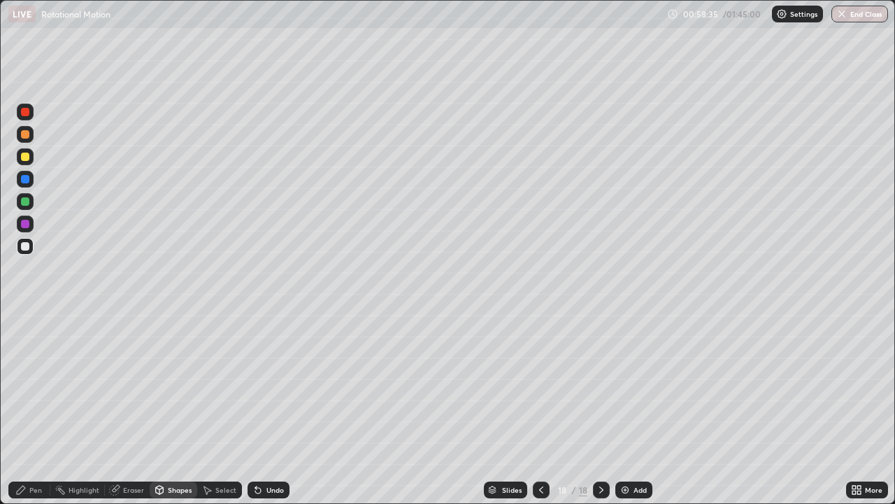
click at [34, 497] on div "Pen" at bounding box center [29, 489] width 42 height 17
click at [24, 156] on div at bounding box center [25, 156] width 8 height 8
click at [27, 203] on div at bounding box center [25, 201] width 8 height 8
click at [263, 490] on div "Undo" at bounding box center [269, 489] width 42 height 17
click at [641, 483] on div "Add" at bounding box center [634, 489] width 37 height 17
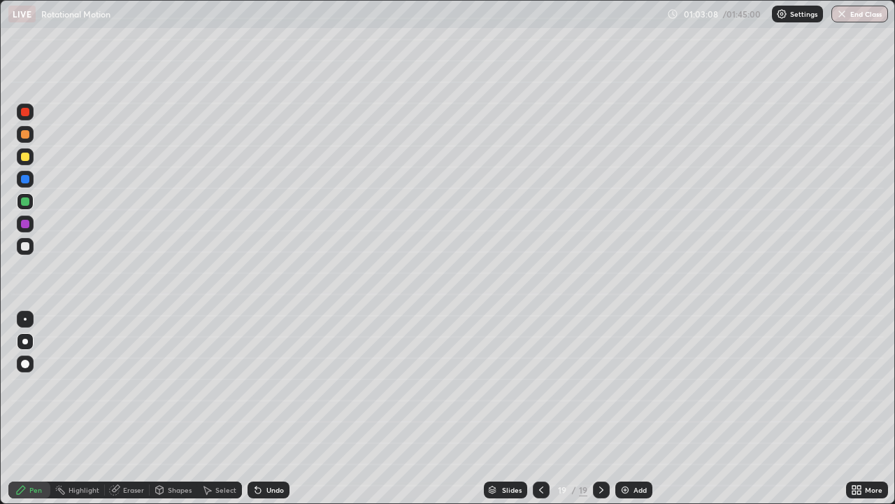
click at [540, 490] on icon at bounding box center [541, 489] width 11 height 11
click at [604, 485] on icon at bounding box center [601, 489] width 11 height 11
click at [173, 490] on div "Shapes" at bounding box center [180, 489] width 24 height 7
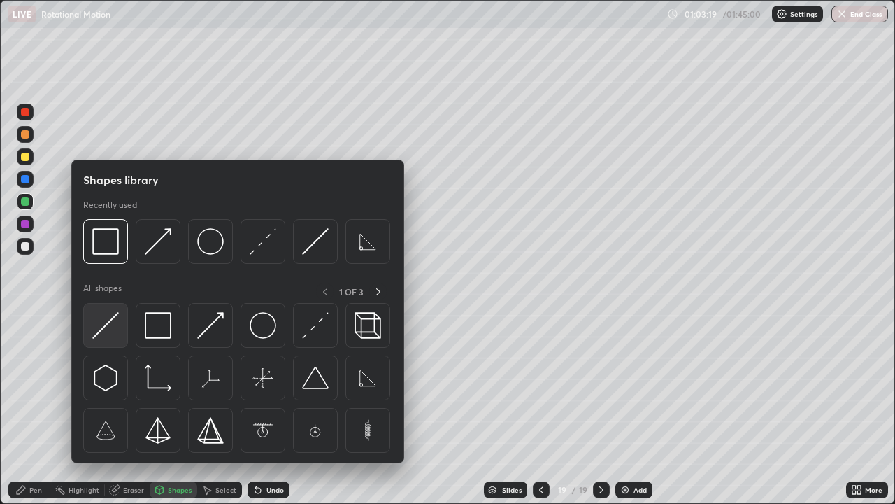
click at [113, 325] on img at bounding box center [105, 325] width 27 height 27
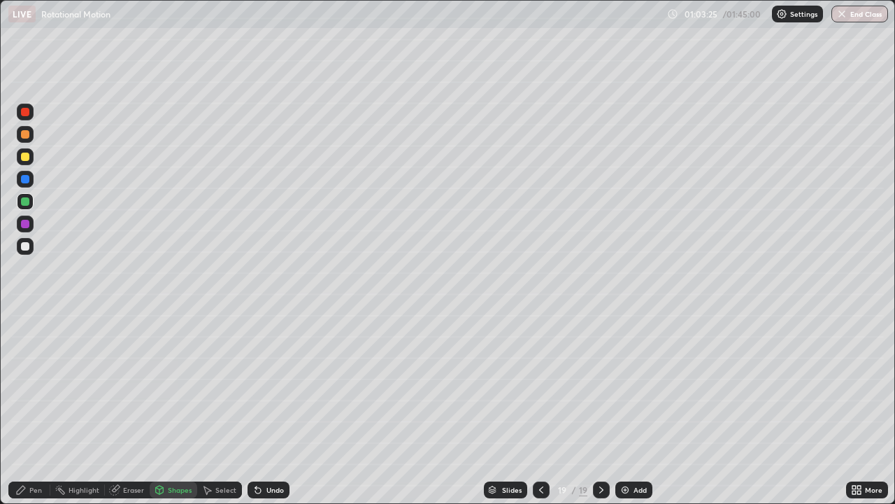
click at [40, 484] on div "Pen" at bounding box center [29, 489] width 42 height 17
click at [28, 244] on div at bounding box center [25, 246] width 8 height 8
click at [180, 484] on div "Shapes" at bounding box center [174, 489] width 48 height 17
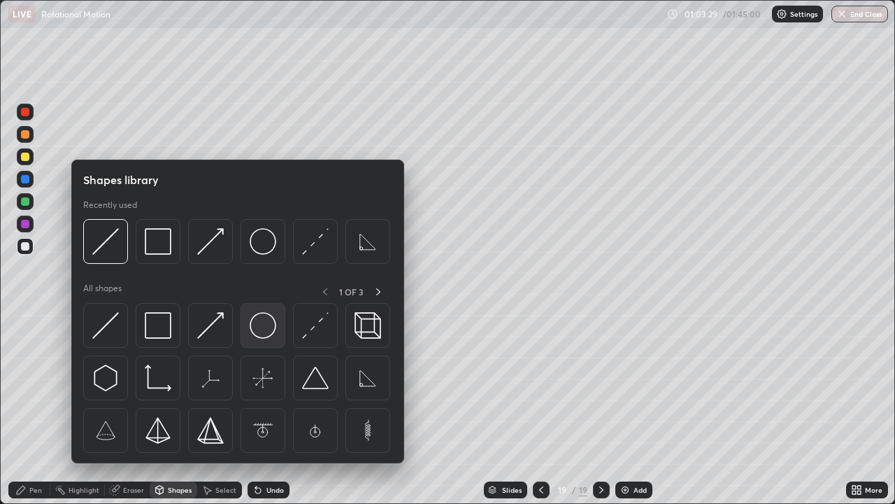
click at [257, 317] on img at bounding box center [263, 325] width 27 height 27
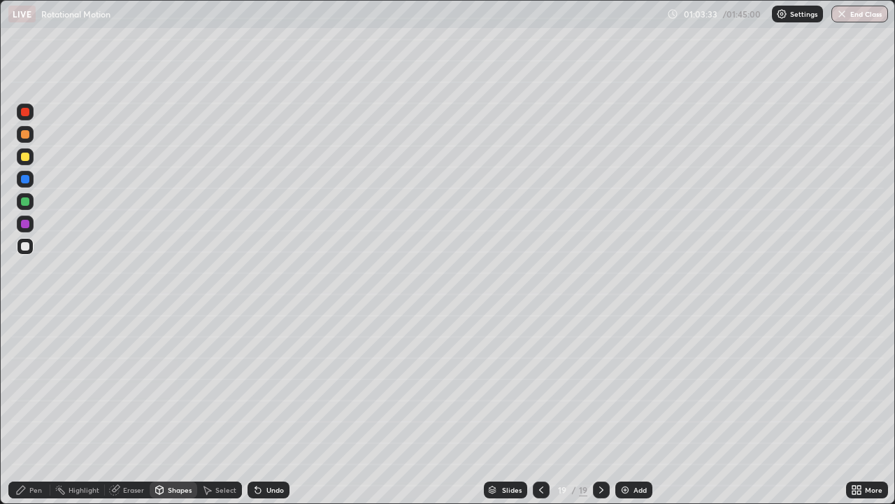
click at [38, 483] on div "Pen" at bounding box center [29, 489] width 42 height 17
click at [22, 158] on div at bounding box center [25, 156] width 8 height 8
click at [25, 157] on div at bounding box center [25, 156] width 8 height 8
click at [27, 131] on div at bounding box center [25, 134] width 8 height 8
click at [24, 110] on div at bounding box center [25, 112] width 8 height 8
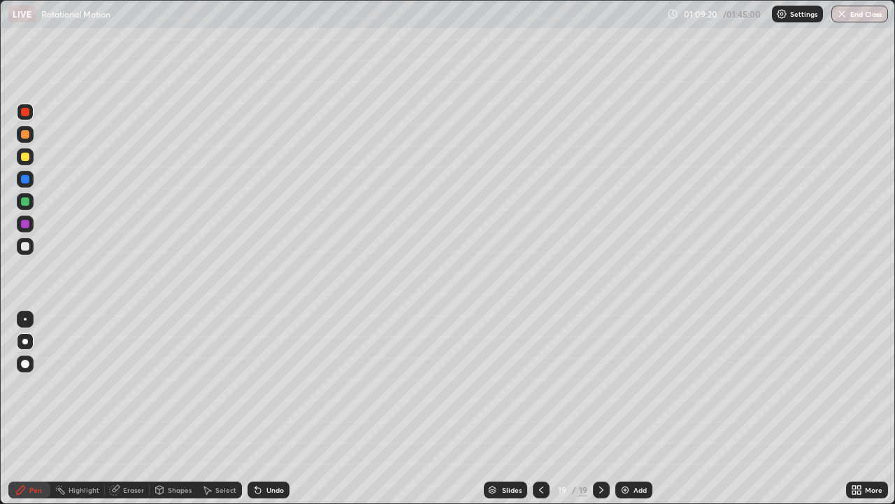
click at [216, 488] on div "Select" at bounding box center [225, 489] width 21 height 7
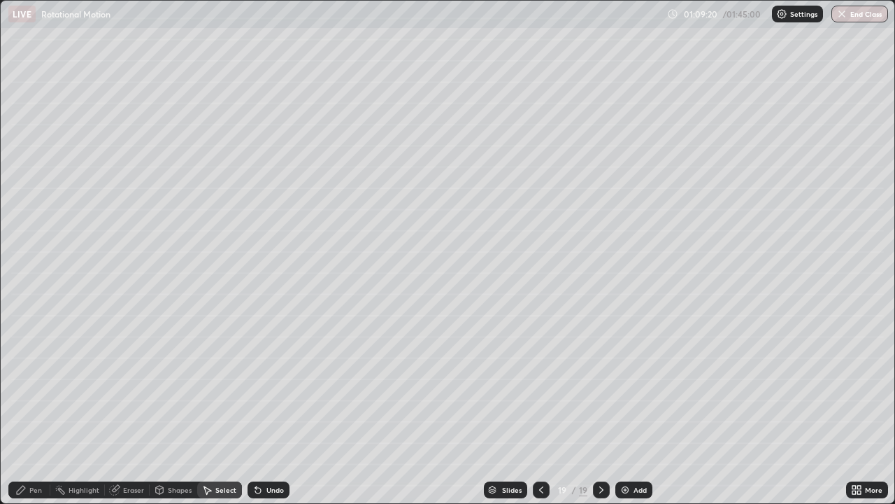
click at [187, 488] on div "Shapes" at bounding box center [180, 489] width 24 height 7
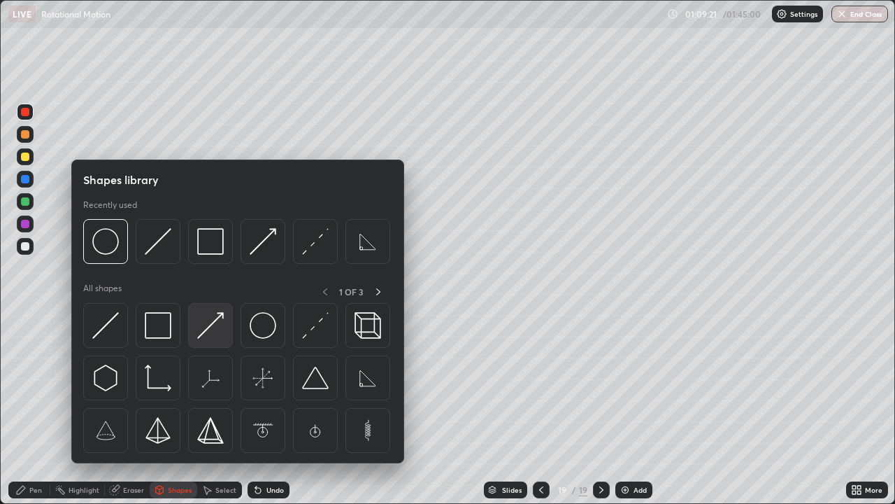
click at [224, 322] on div at bounding box center [210, 325] width 45 height 45
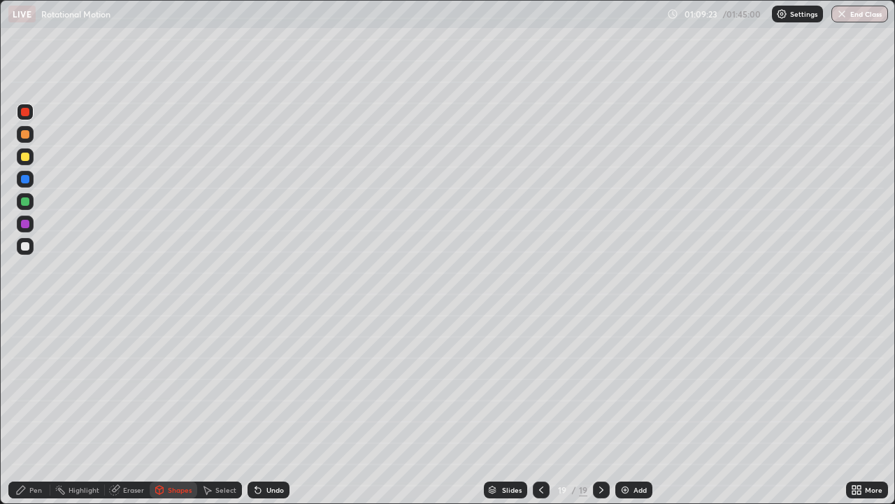
click at [269, 490] on div "Undo" at bounding box center [274, 489] width 17 height 7
click at [37, 492] on div "Pen" at bounding box center [35, 489] width 13 height 7
click at [27, 180] on div at bounding box center [25, 179] width 8 height 8
click at [540, 490] on icon at bounding box center [541, 489] width 11 height 11
click at [596, 485] on icon at bounding box center [601, 489] width 11 height 11
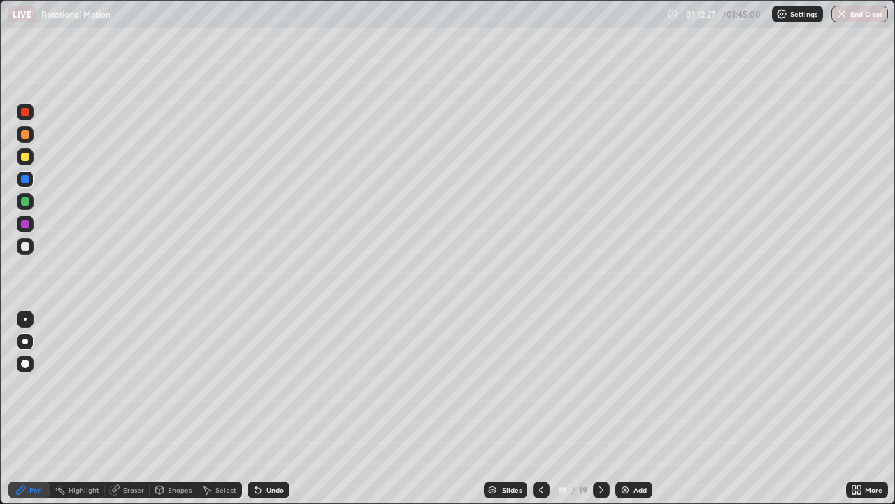
click at [601, 490] on icon at bounding box center [601, 489] width 11 height 11
click at [623, 488] on img at bounding box center [625, 489] width 11 height 11
click at [168, 492] on div "Shapes" at bounding box center [180, 489] width 24 height 7
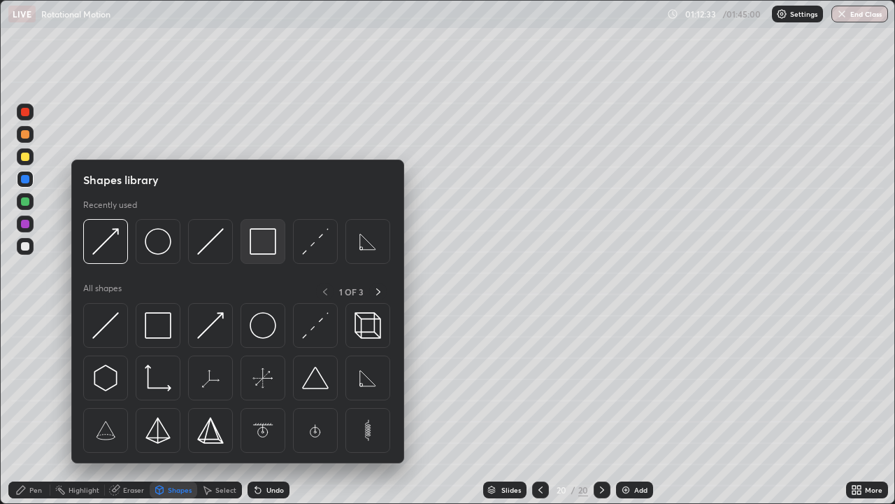
click at [260, 240] on img at bounding box center [263, 241] width 27 height 27
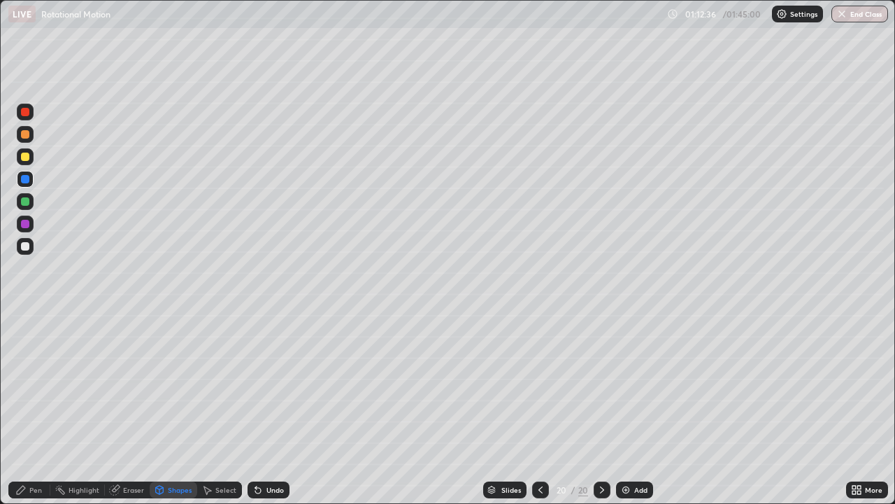
click at [182, 490] on div "Shapes" at bounding box center [180, 489] width 24 height 7
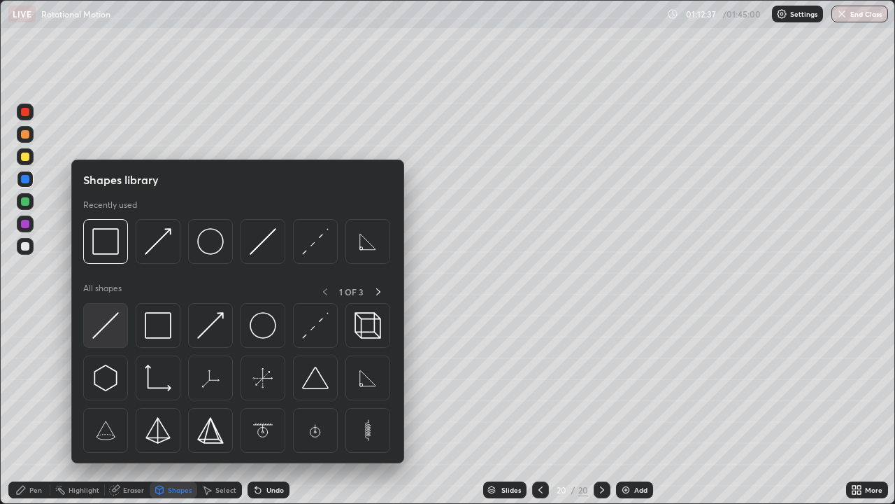
click at [106, 317] on img at bounding box center [105, 325] width 27 height 27
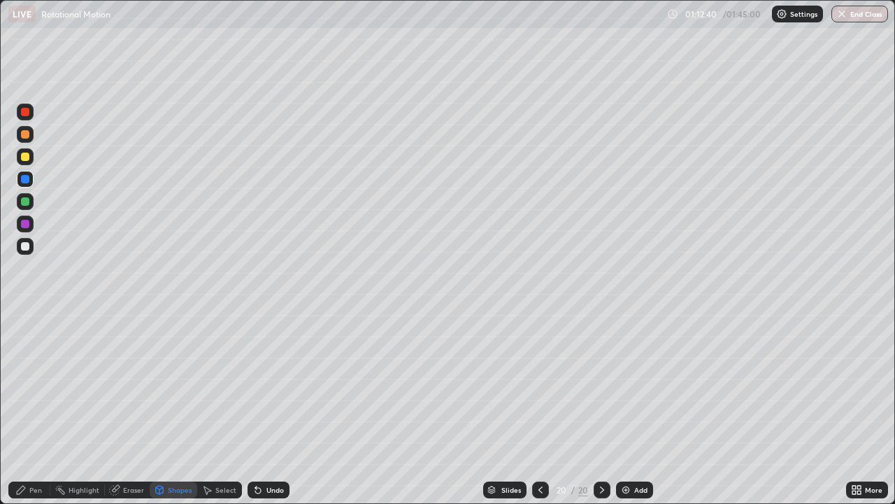
click at [178, 491] on div "Shapes" at bounding box center [180, 489] width 24 height 7
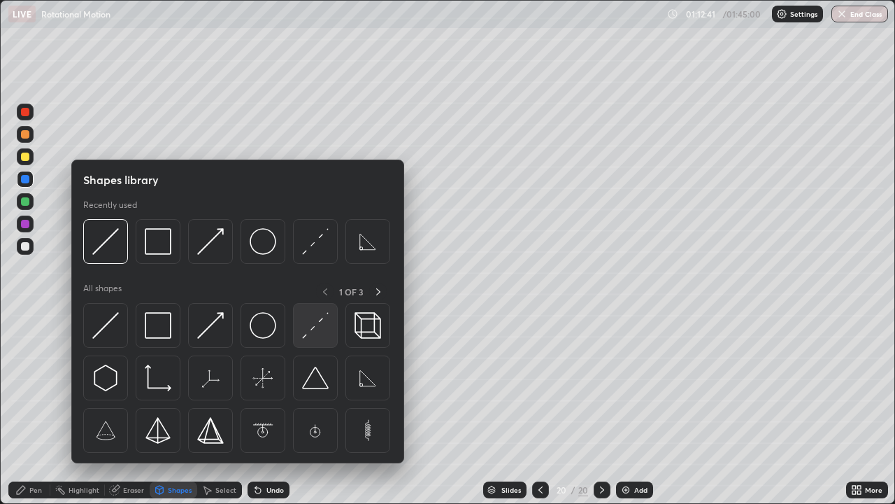
click at [322, 317] on img at bounding box center [315, 325] width 27 height 27
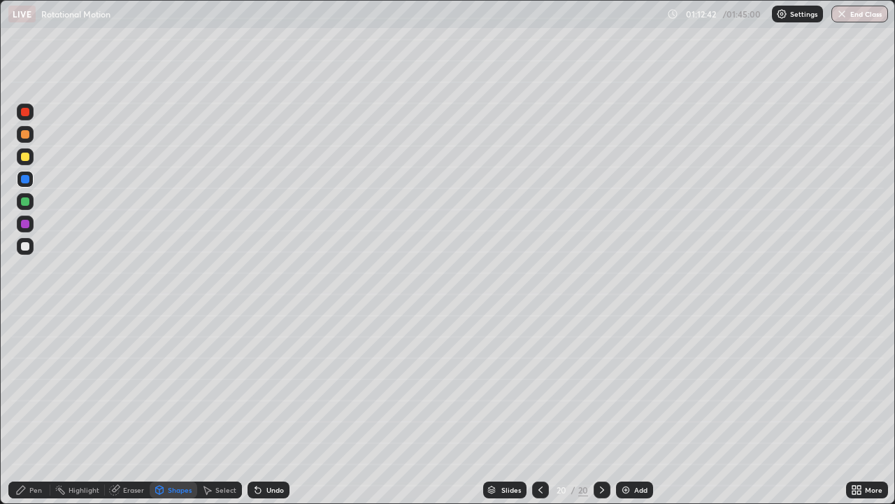
click at [23, 244] on div at bounding box center [25, 246] width 8 height 8
click at [45, 490] on div "Pen" at bounding box center [29, 489] width 42 height 17
click at [854, 17] on button "End Class" at bounding box center [860, 14] width 57 height 17
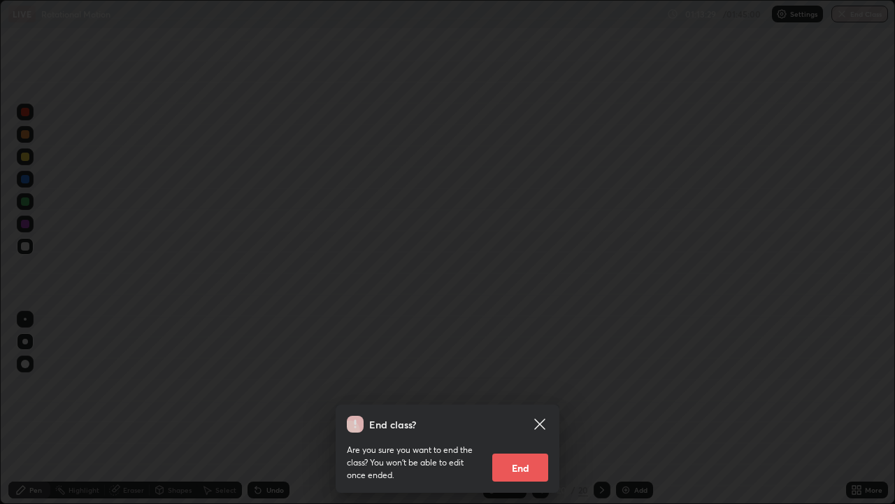
click at [532, 462] on button "End" at bounding box center [520, 467] width 56 height 28
